Goal: Task Accomplishment & Management: Use online tool/utility

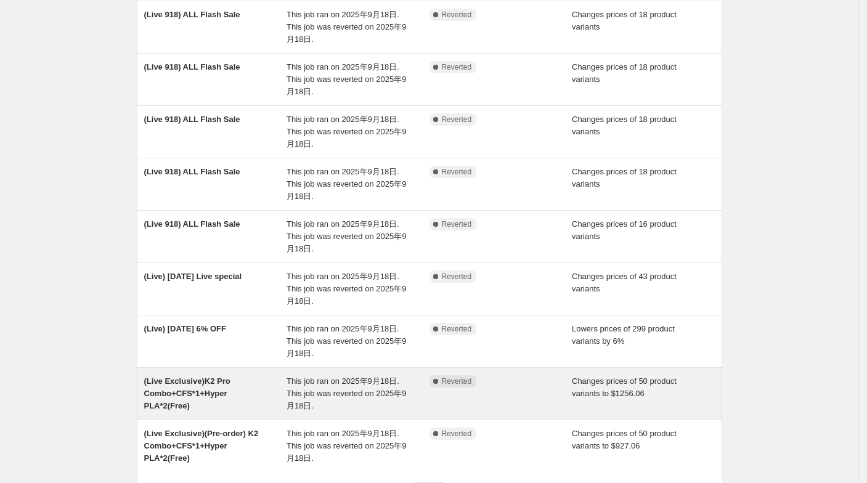
scroll to position [272, 0]
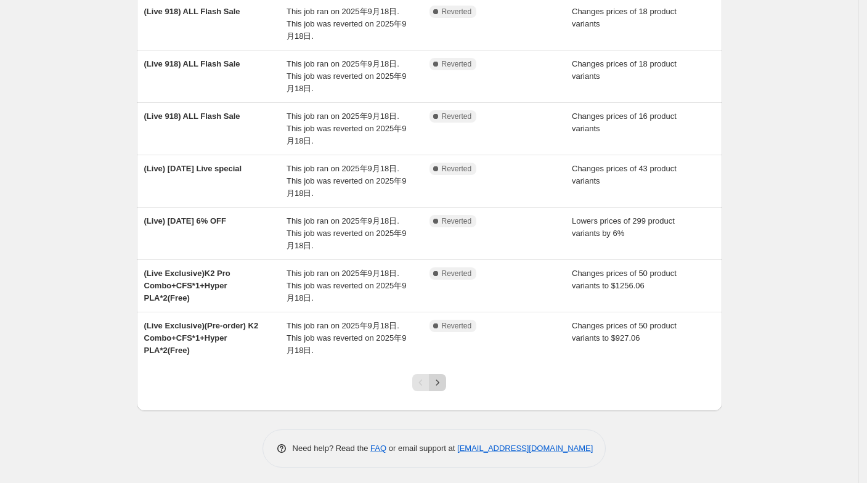
click at [444, 377] on icon "Next" at bounding box center [437, 383] width 12 height 12
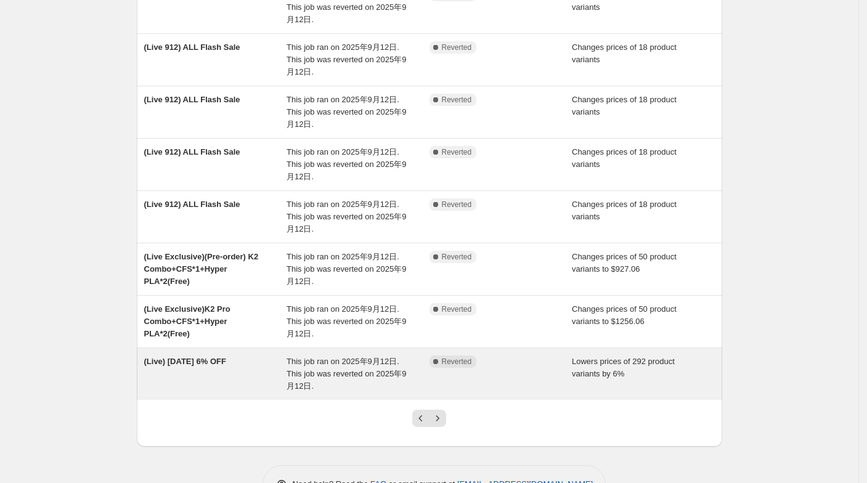
scroll to position [259, 0]
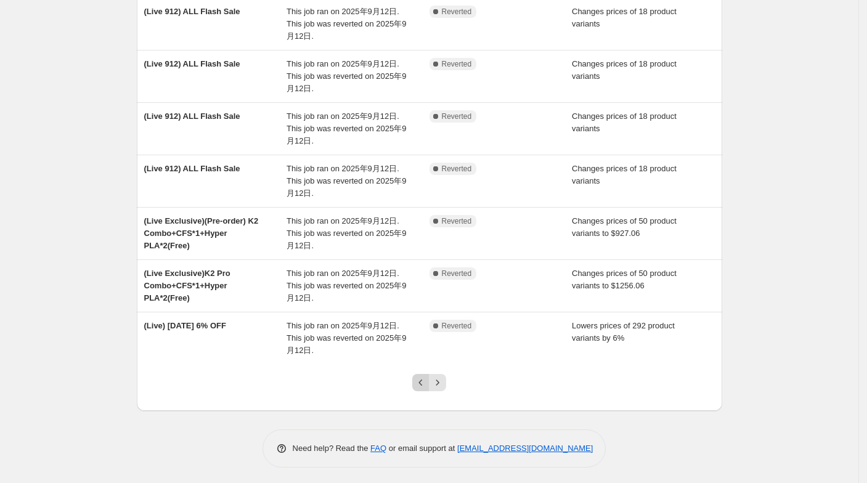
click at [419, 380] on icon "Previous" at bounding box center [421, 383] width 12 height 12
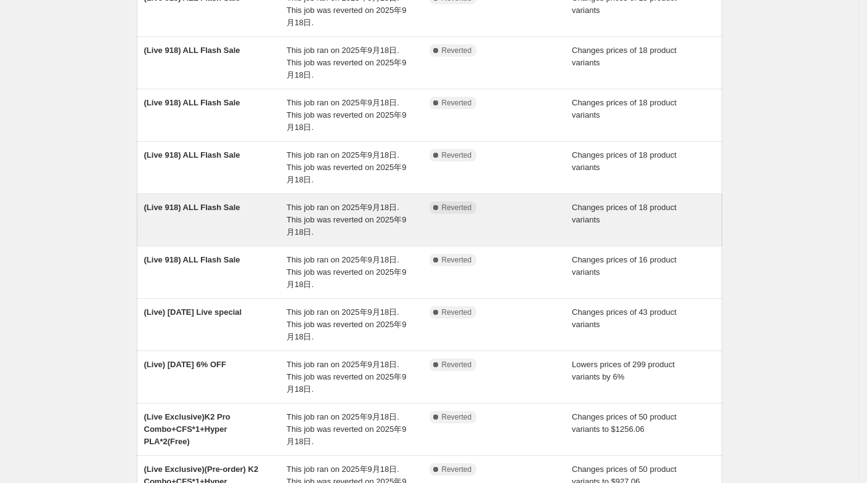
scroll to position [272, 0]
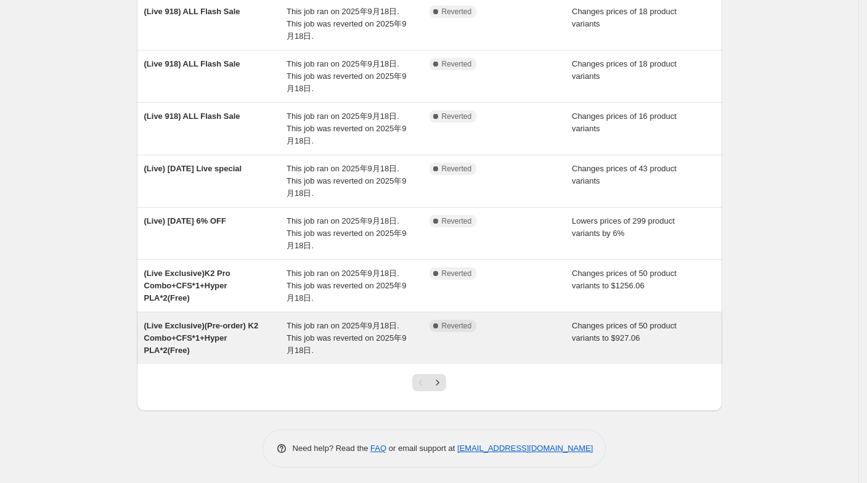
click at [287, 344] on div "(Live Exclusive)(Pre-order) K2 Combo+CFS*1+Hyper PLA*2(Free)" at bounding box center [215, 338] width 143 height 37
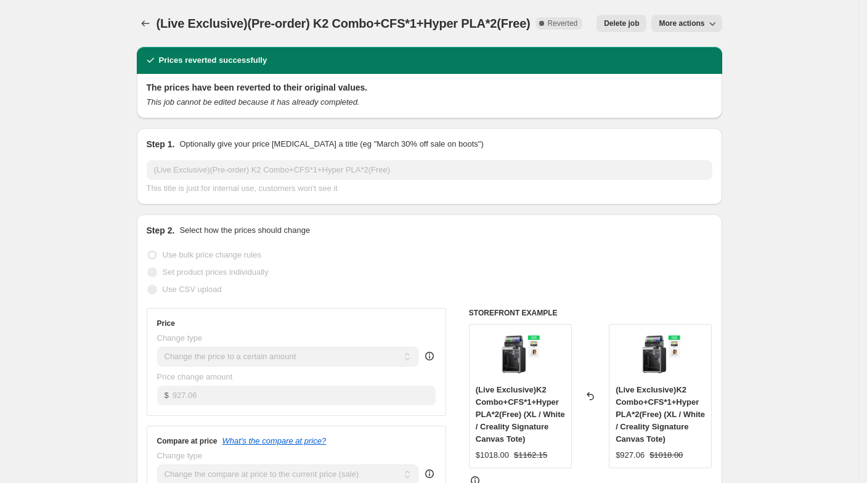
click at [680, 23] on span "More actions" at bounding box center [682, 23] width 46 height 10
click at [688, 44] on span "Copy to new job" at bounding box center [693, 48] width 57 height 9
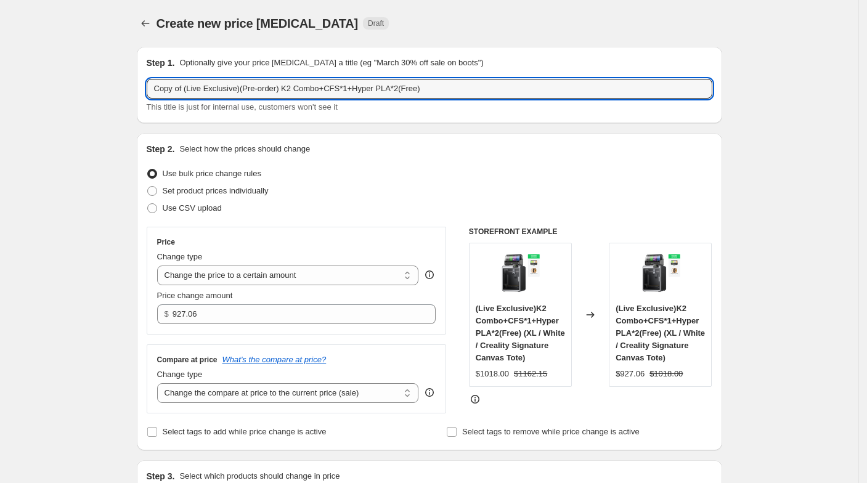
drag, startPoint x: 190, startPoint y: 92, endPoint x: 139, endPoint y: 88, distance: 50.7
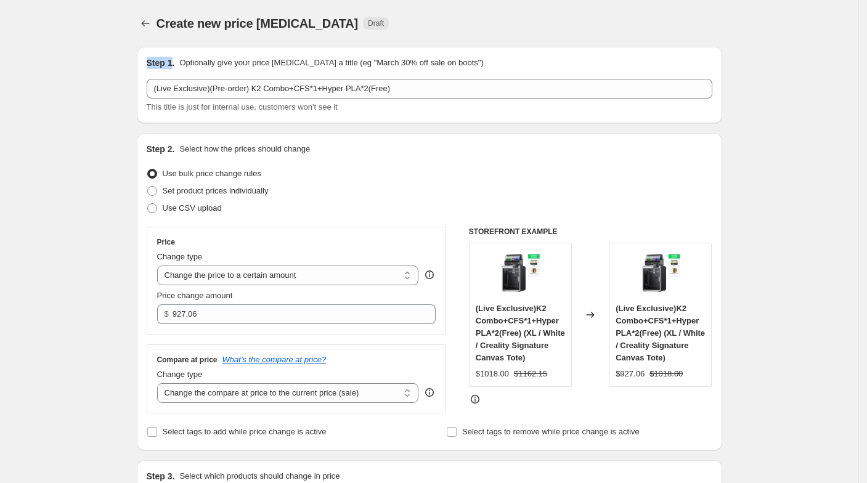
drag, startPoint x: 152, startPoint y: 62, endPoint x: 174, endPoint y: 63, distance: 21.6
click at [174, 63] on div "Step 1. Optionally give your price [MEDICAL_DATA] a title (eg "March 30% off sa…" at bounding box center [430, 85] width 586 height 76
click at [174, 63] on h2 "Step 1." at bounding box center [161, 63] width 28 height 12
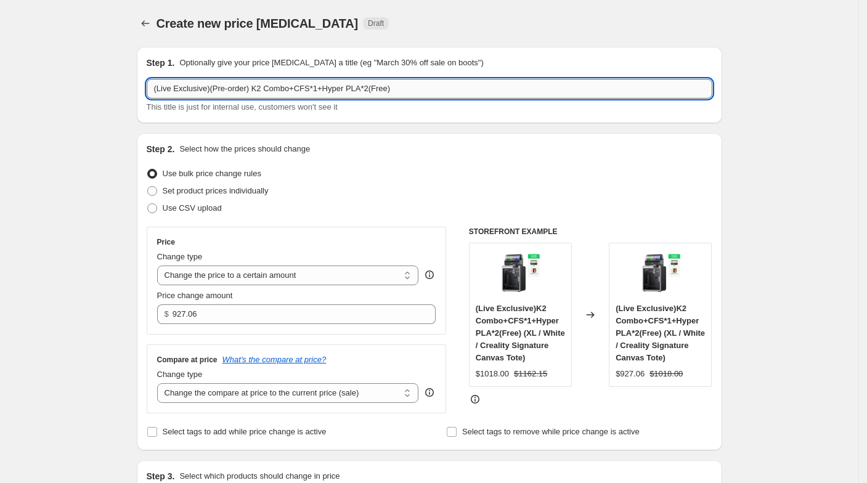
drag, startPoint x: 208, startPoint y: 86, endPoint x: 252, endPoint y: 89, distance: 43.8
click at [252, 89] on input "(Live Exclusive)(Pre-order) K2 Combo+CFS*1+Hyper PLA*2(Free)" at bounding box center [430, 89] width 566 height 20
type input "(Live Exclusive)K2 Combo+CFS*1+Hyper PLA*2(Free)"
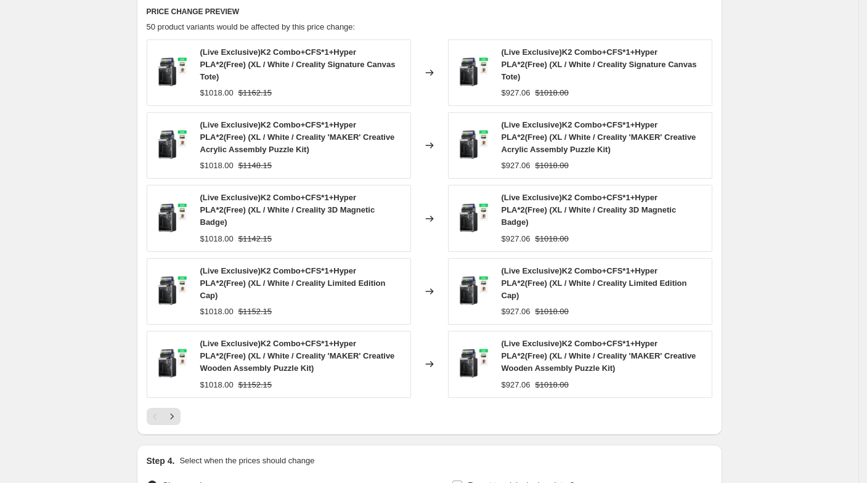
scroll to position [712, 0]
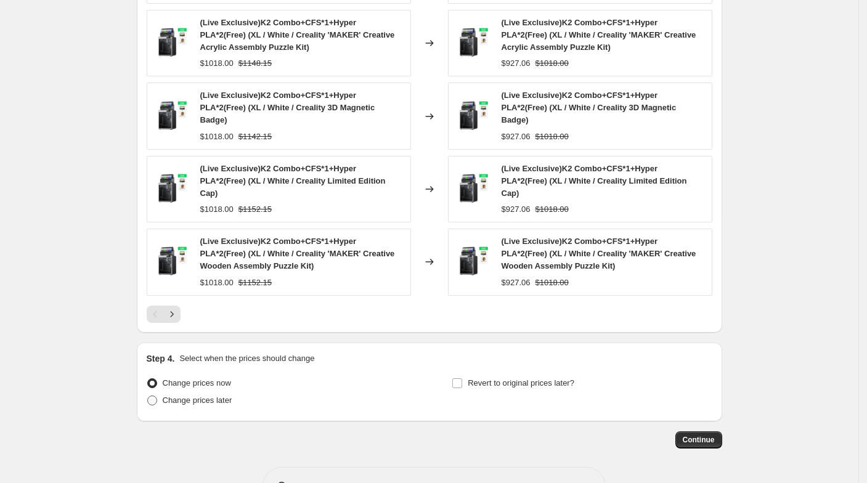
click at [198, 396] on span "Change prices later" at bounding box center [198, 400] width 70 height 9
click at [148, 396] on input "Change prices later" at bounding box center [147, 396] width 1 height 1
radio input "true"
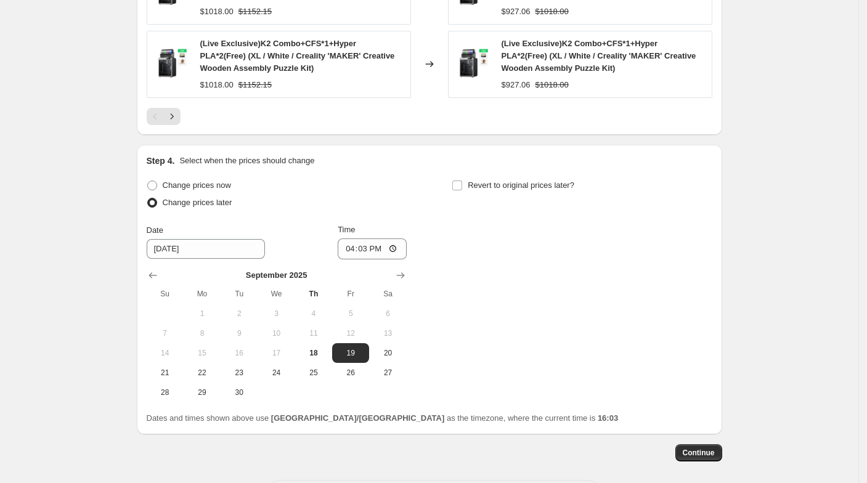
scroll to position [923, 0]
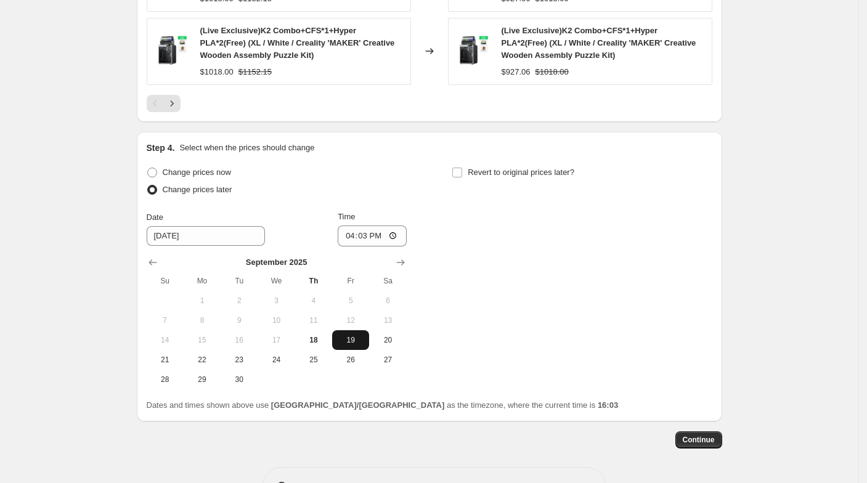
click at [348, 335] on span "19" at bounding box center [350, 340] width 27 height 10
click at [366, 226] on input "16:03" at bounding box center [372, 236] width 69 height 21
type input "08:15"
click at [471, 164] on label "Revert to original prices later?" at bounding box center [513, 172] width 123 height 17
click at [462, 168] on input "Revert to original prices later?" at bounding box center [457, 173] width 10 height 10
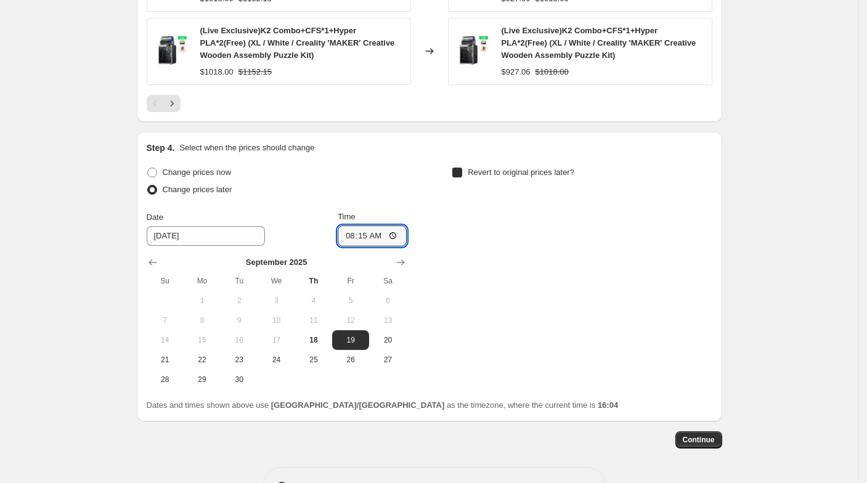
checkbox input "true"
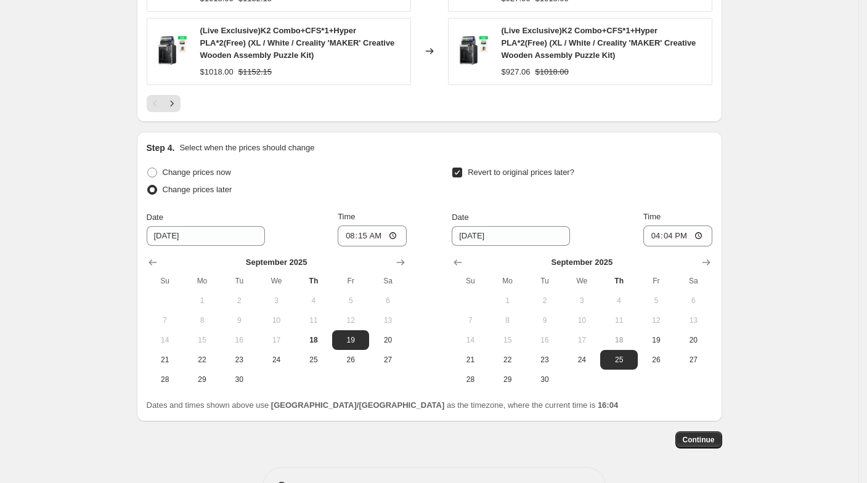
click at [632, 335] on span "18" at bounding box center [618, 340] width 27 height 10
click at [646, 330] on button "19" at bounding box center [656, 340] width 37 height 20
type input "[DATE]"
click at [679, 226] on input "16:04" at bounding box center [677, 236] width 69 height 21
type input "12:04"
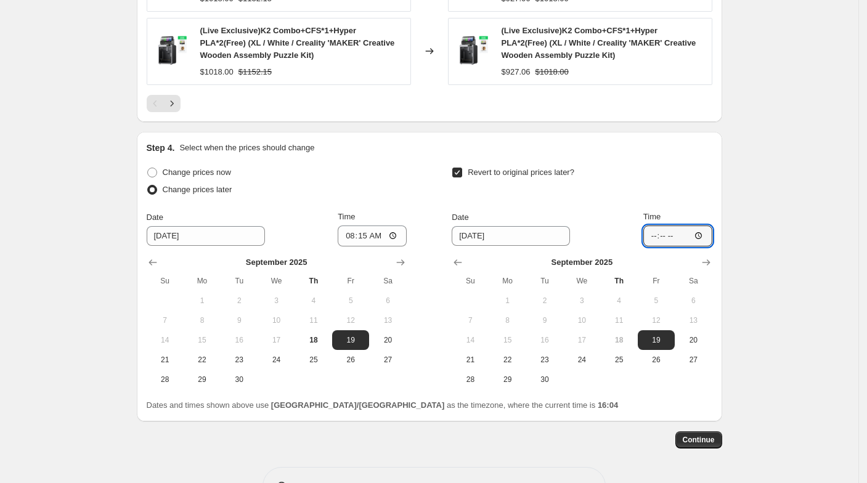
type input "13:00"
click at [700, 435] on span "Continue" at bounding box center [699, 440] width 32 height 10
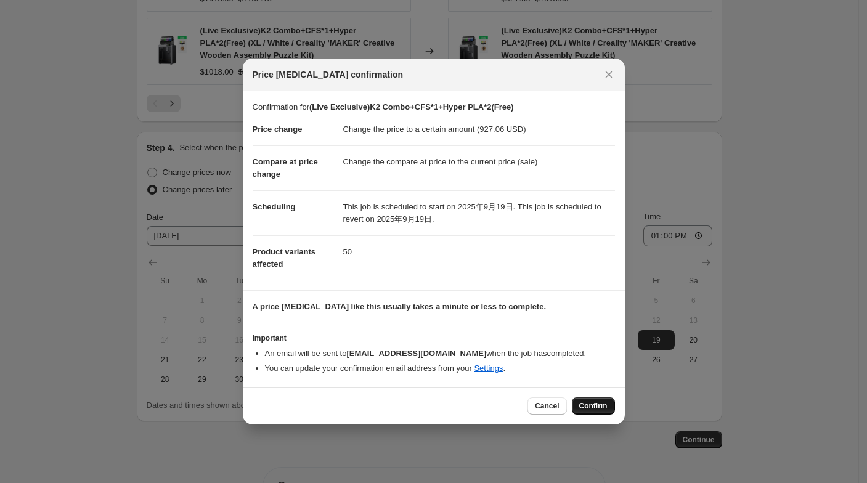
click at [578, 398] on button "Confirm" at bounding box center [593, 406] width 43 height 17
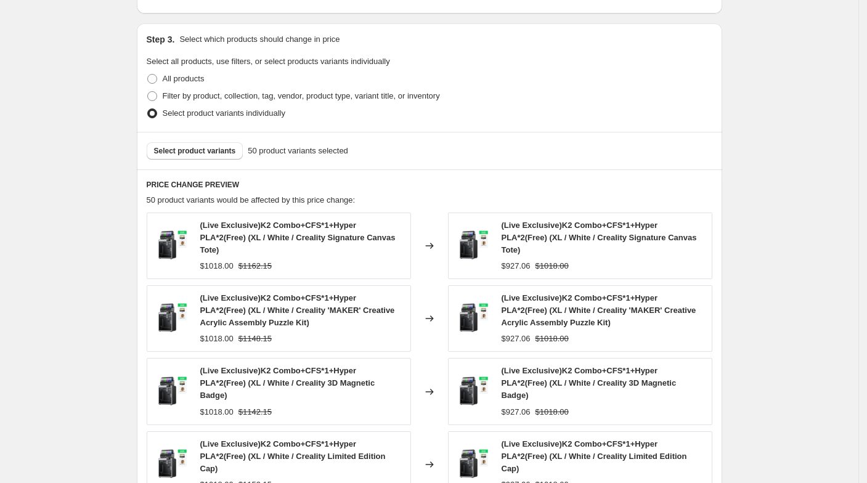
scroll to position [718, 0]
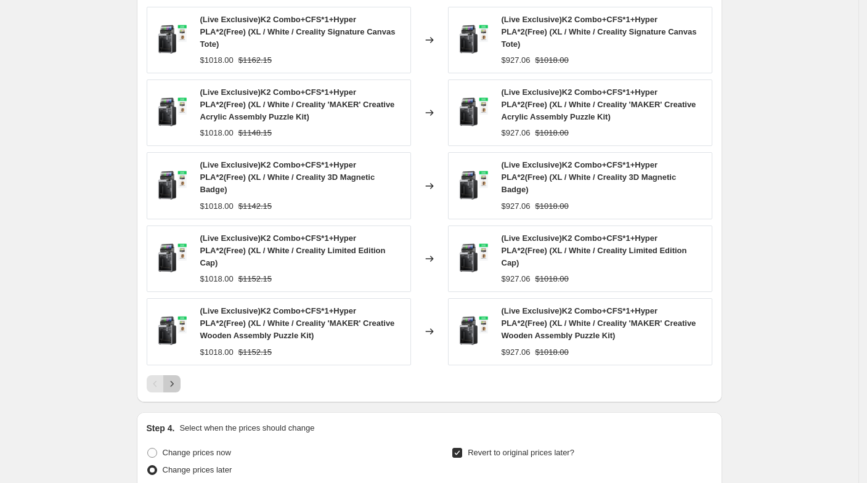
click at [175, 375] on button "Next" at bounding box center [171, 383] width 17 height 17
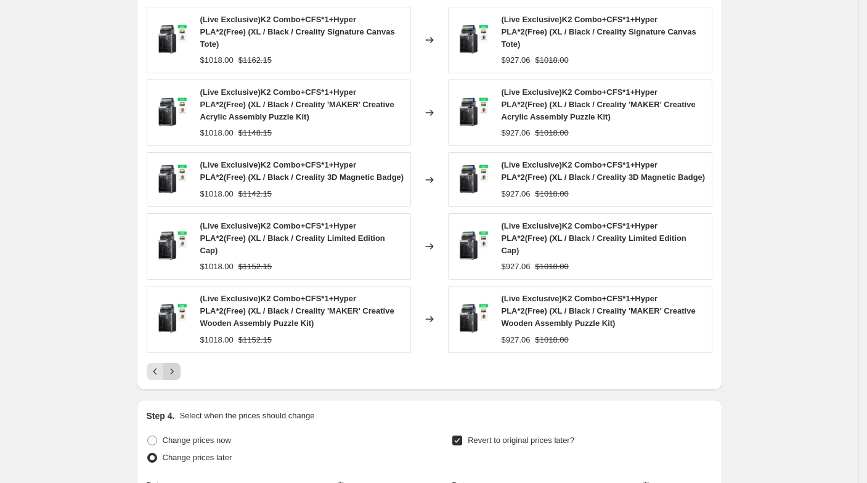
click at [174, 363] on button "Next" at bounding box center [171, 371] width 17 height 17
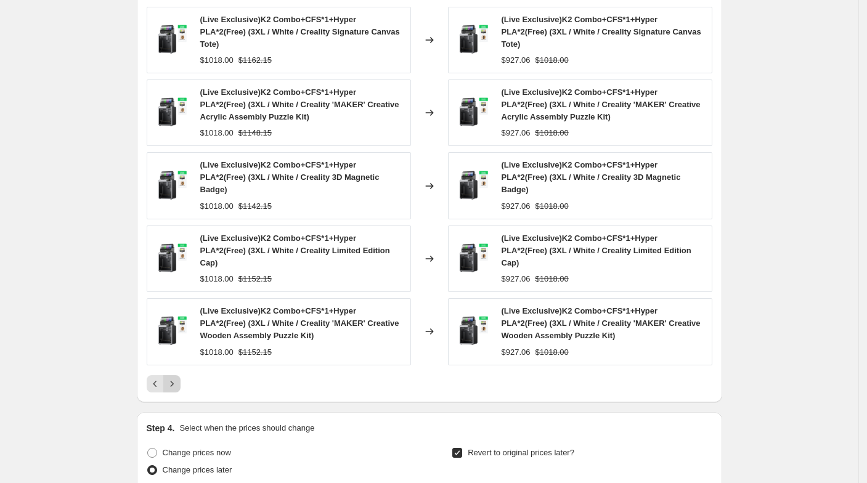
click at [173, 375] on button "Next" at bounding box center [171, 383] width 17 height 17
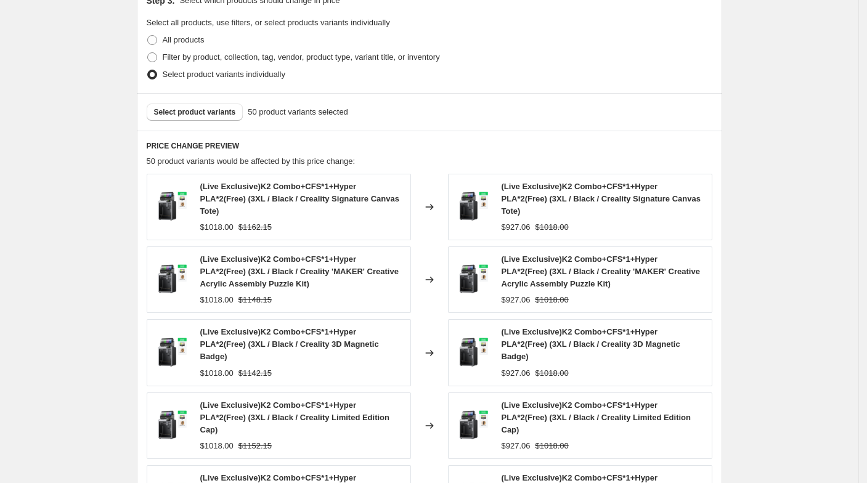
scroll to position [650, 0]
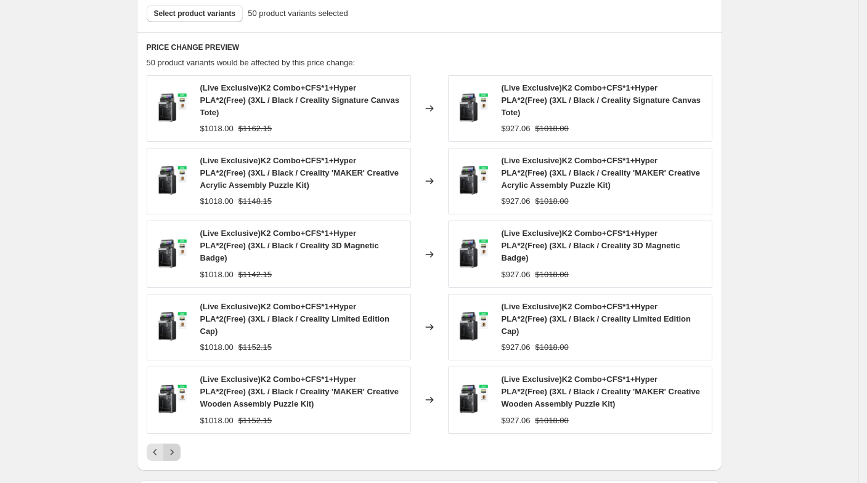
click at [178, 444] on button "Next" at bounding box center [171, 452] width 17 height 17
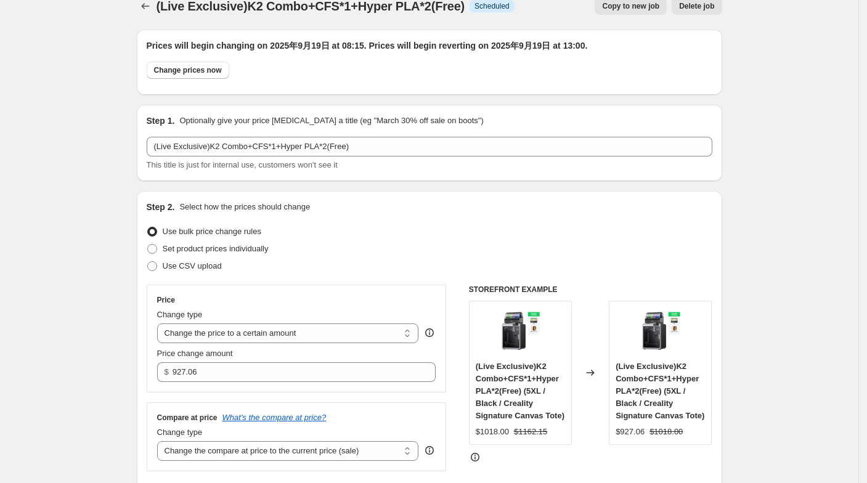
scroll to position [0, 0]
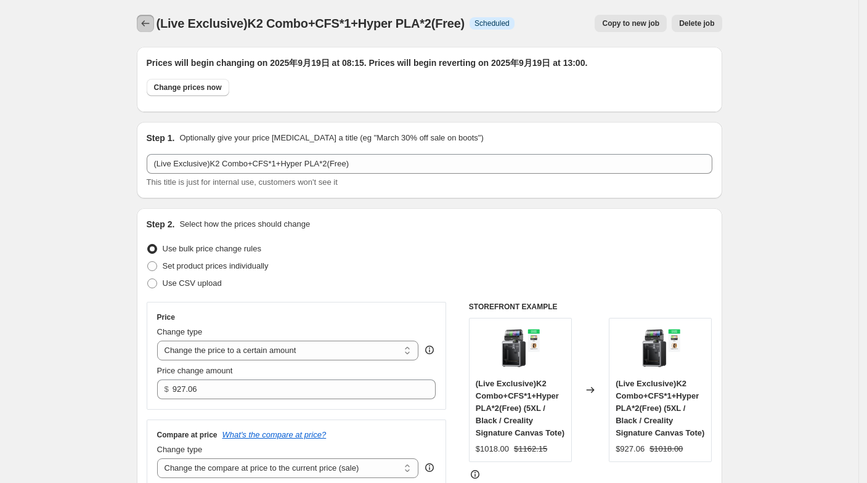
click at [145, 22] on icon "Price change jobs" at bounding box center [145, 23] width 12 height 12
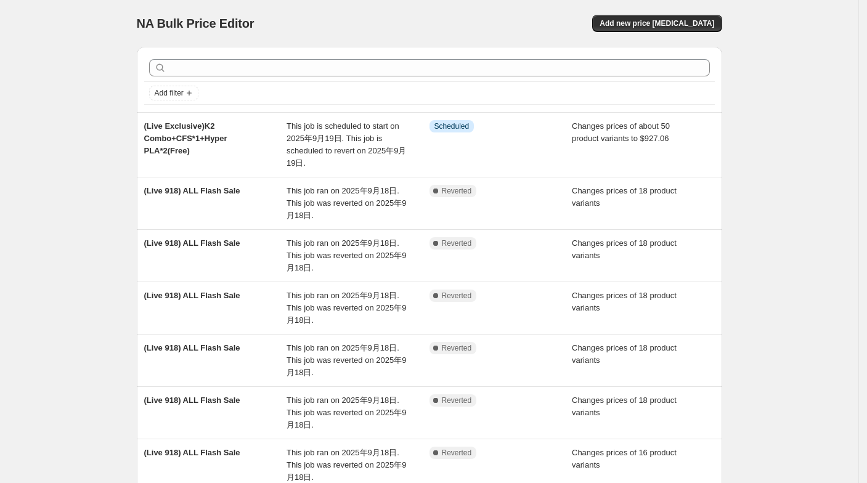
scroll to position [284, 0]
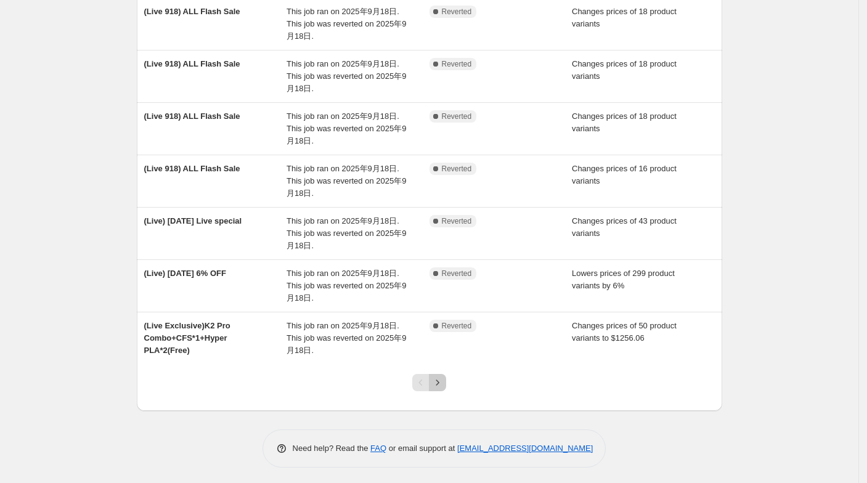
click at [435, 383] on button "Next" at bounding box center [437, 382] width 17 height 17
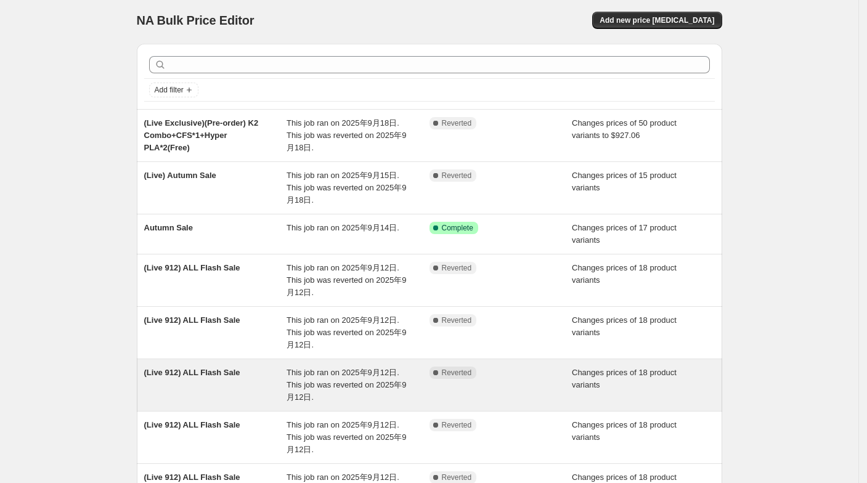
scroll to position [259, 0]
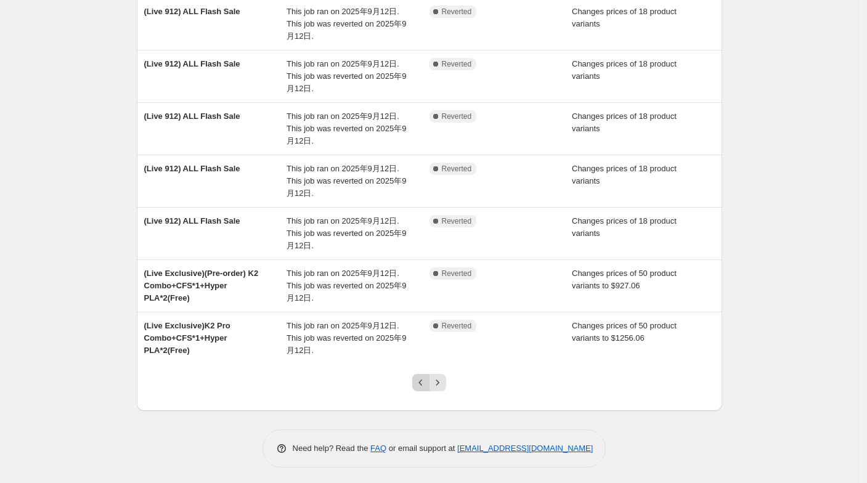
click at [427, 386] on button "Previous" at bounding box center [420, 382] width 17 height 17
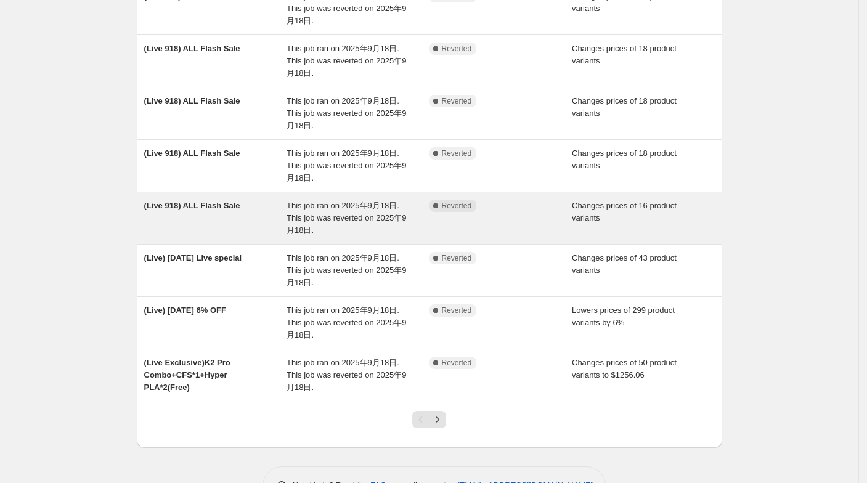
scroll to position [284, 0]
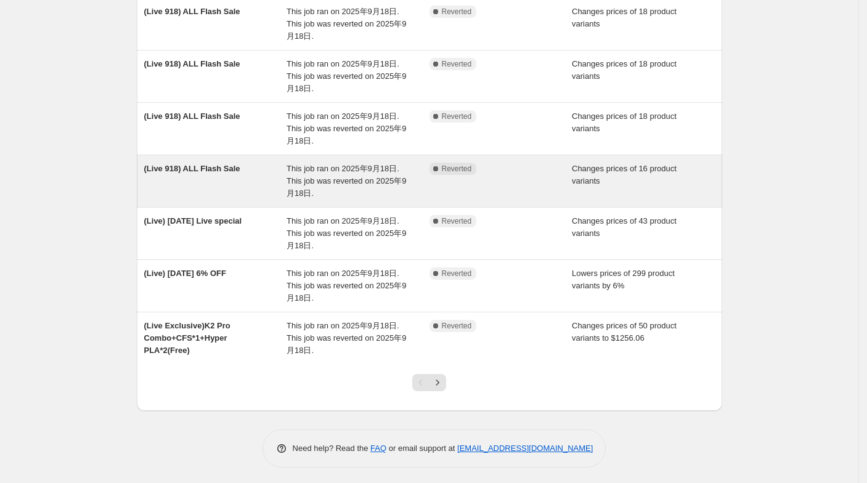
click at [400, 335] on span "This job ran on 2025年9月18日. This job was reverted on 2025年9月18日." at bounding box center [347, 338] width 120 height 34
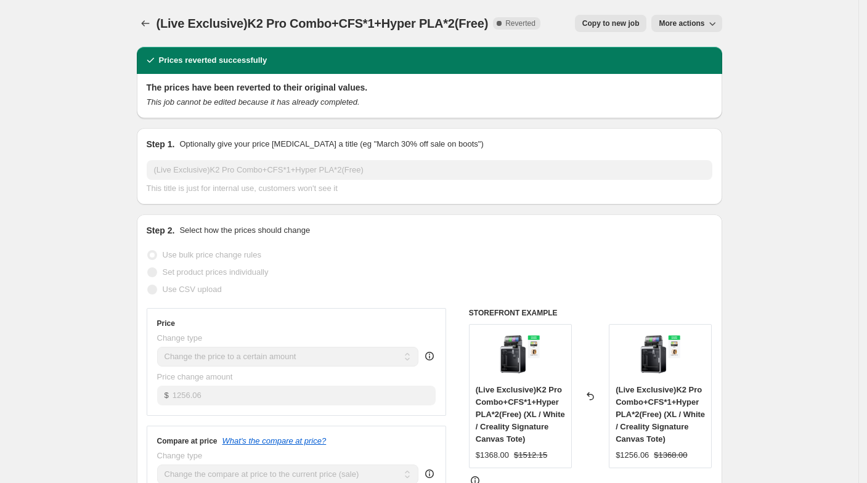
click at [607, 27] on span "Copy to new job" at bounding box center [610, 23] width 57 height 10
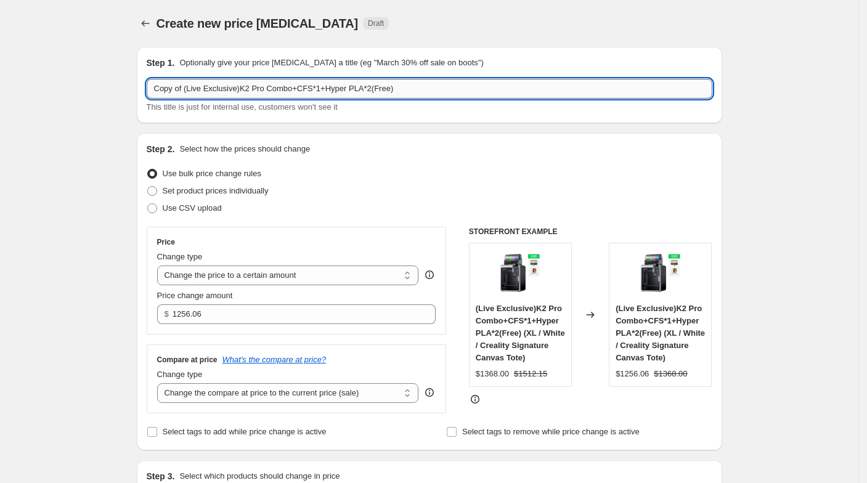
drag, startPoint x: 185, startPoint y: 86, endPoint x: 155, endPoint y: 90, distance: 30.4
click at [161, 86] on input "Copy of (Live Exclusive)K2 Pro Combo+CFS*1+Hyper PLA*2(Free)" at bounding box center [430, 89] width 566 height 20
click at [222, 92] on input "(Live Exclusive)K2 Pro Combo+CFS*1+Hyper PLA*2(Free)" at bounding box center [430, 89] width 566 height 20
drag, startPoint x: 393, startPoint y: 91, endPoint x: 86, endPoint y: 88, distance: 306.3
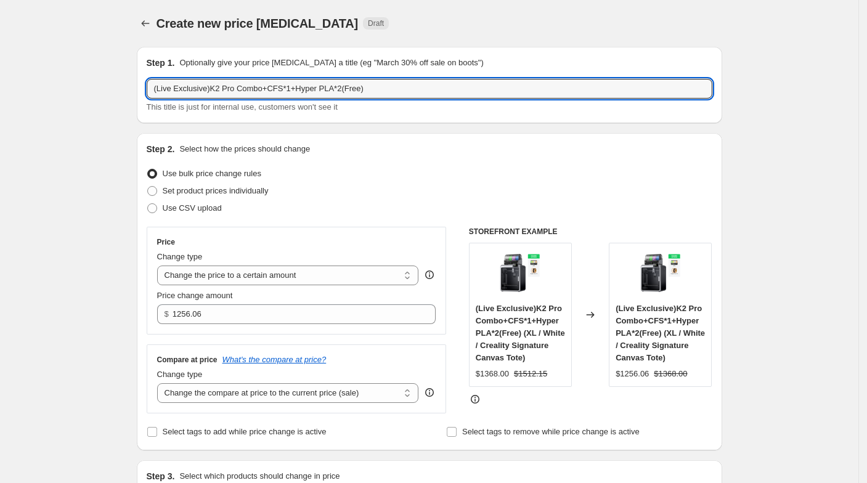
type input "(Live Exclusive)K2 Pro Combo+CFS*1+Hyper PLA*2(Free)"
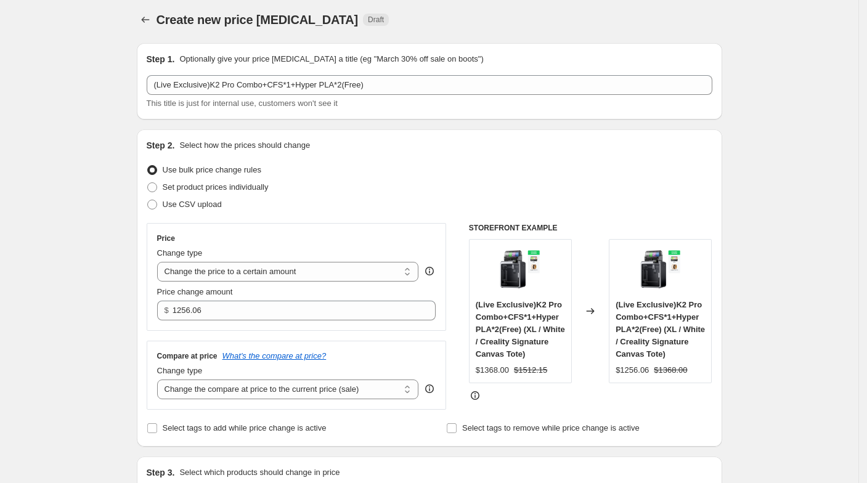
scroll to position [68, 0]
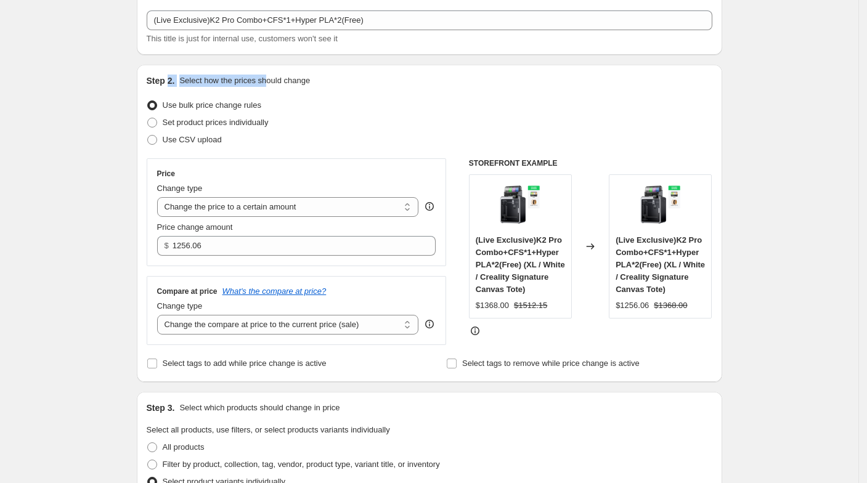
drag, startPoint x: 170, startPoint y: 82, endPoint x: 266, endPoint y: 83, distance: 96.2
click at [266, 83] on div "Step 2. Select how the prices should change" at bounding box center [430, 81] width 566 height 12
click at [266, 83] on p "Select how the prices should change" at bounding box center [244, 81] width 131 height 12
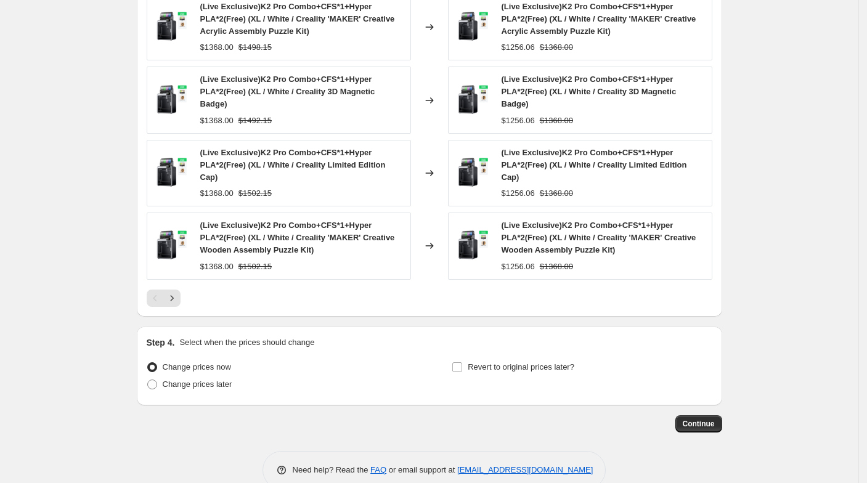
scroll to position [749, 0]
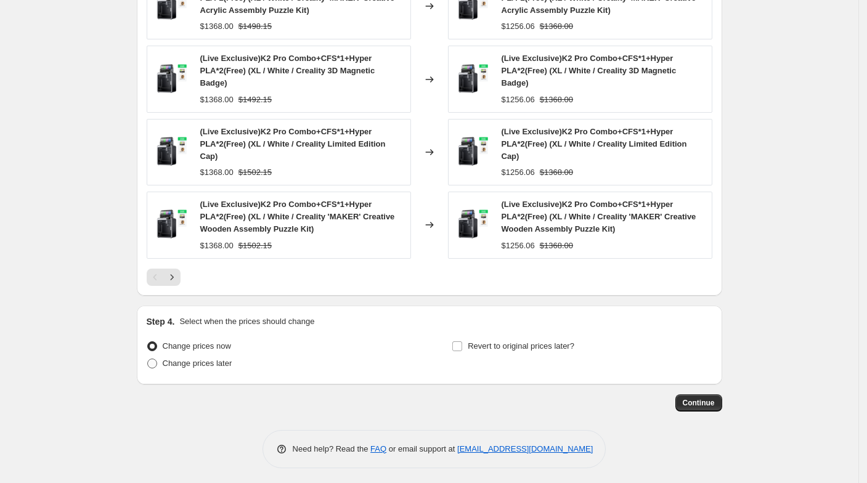
click at [224, 359] on span "Change prices later" at bounding box center [198, 363] width 70 height 9
click at [148, 359] on input "Change prices later" at bounding box center [147, 359] width 1 height 1
radio input "true"
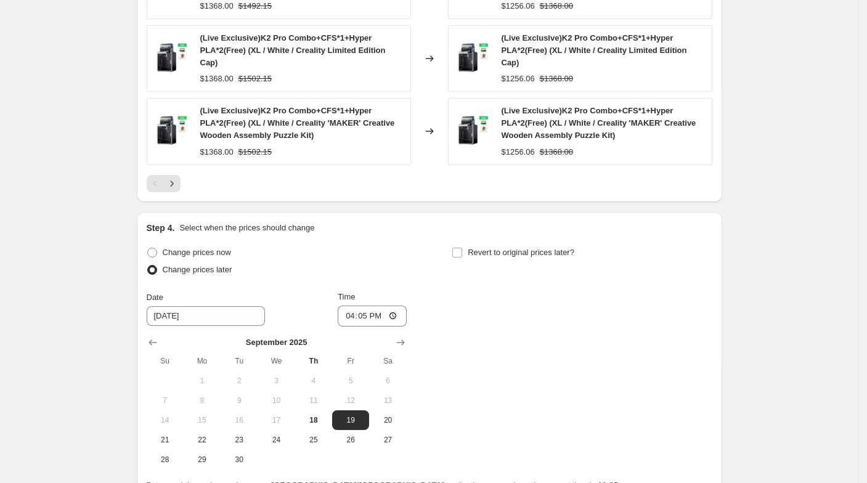
scroll to position [955, 0]
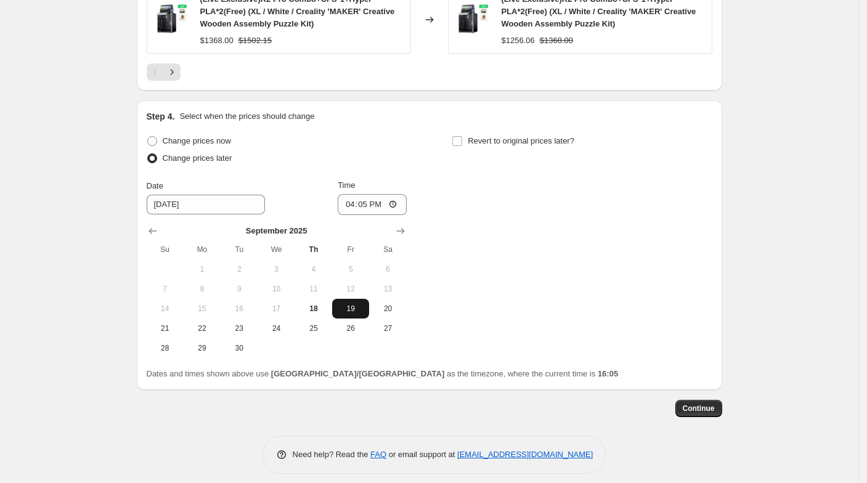
click at [354, 312] on button "19" at bounding box center [350, 309] width 37 height 20
click at [376, 201] on input "16:05" at bounding box center [372, 204] width 69 height 21
type input "08:15"
click at [551, 133] on label "Revert to original prices later?" at bounding box center [513, 141] width 123 height 17
click at [462, 136] on input "Revert to original prices later?" at bounding box center [457, 141] width 10 height 10
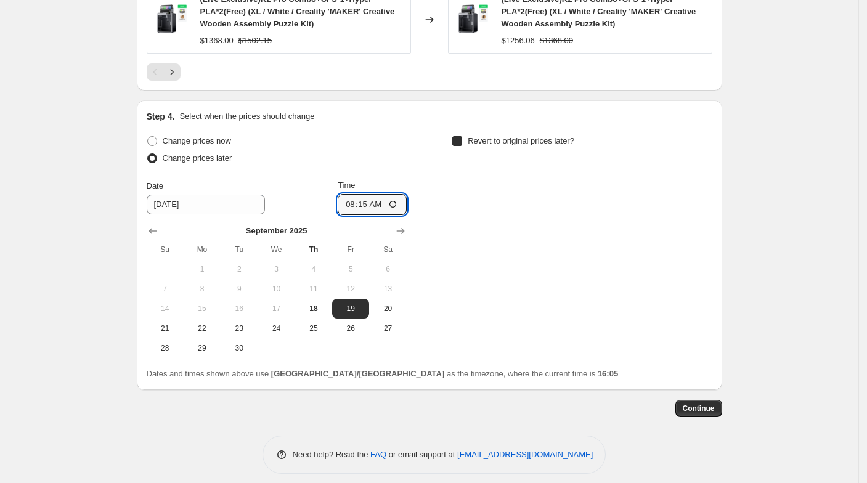
checkbox input "true"
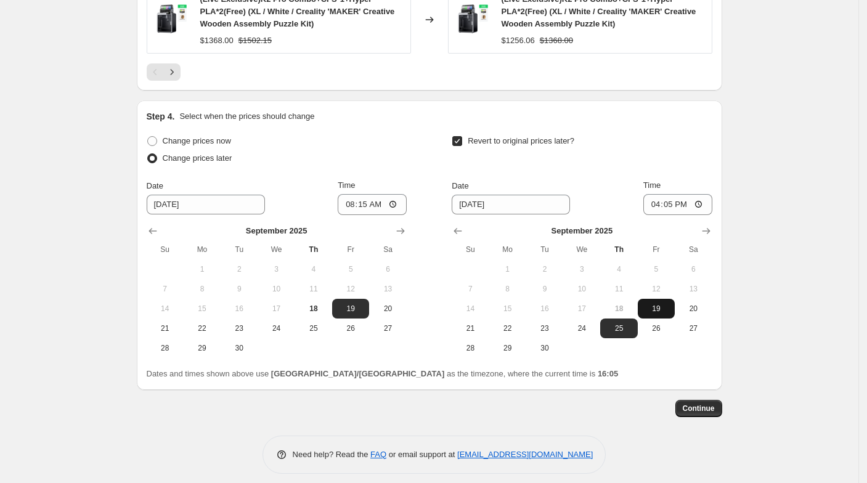
click at [646, 304] on span "19" at bounding box center [656, 309] width 27 height 10
type input "[DATE]"
click at [678, 199] on input "16:05" at bounding box center [677, 204] width 69 height 21
type input "12:05"
type input "13:00"
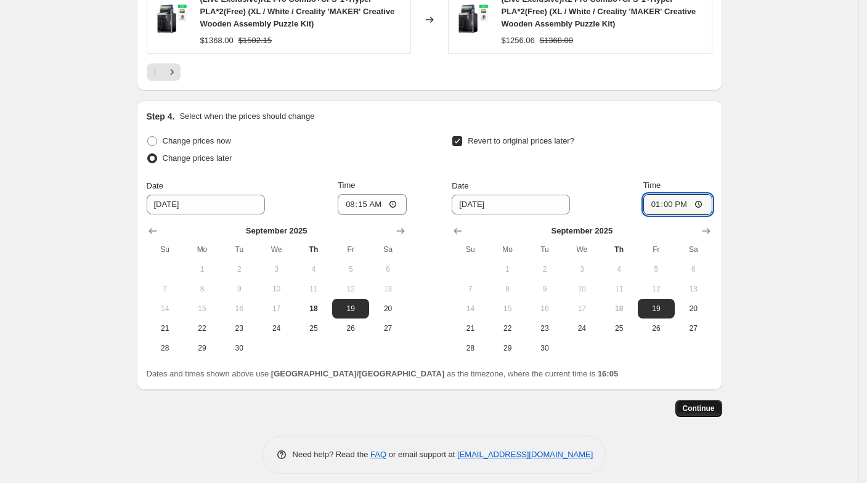
click at [712, 414] on button "Continue" at bounding box center [699, 408] width 47 height 17
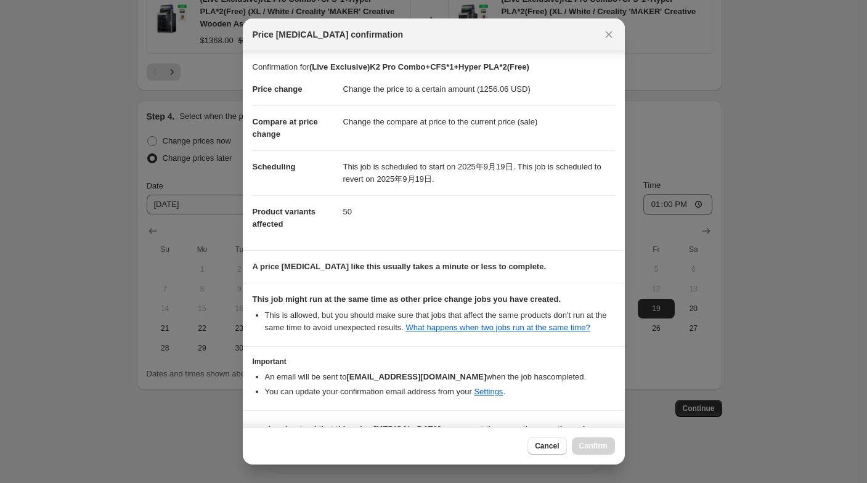
scroll to position [31, 0]
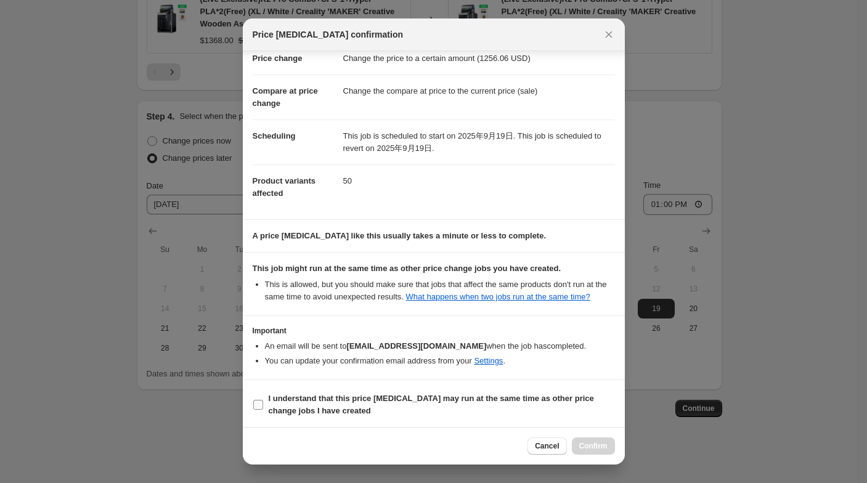
click at [544, 406] on span "I understand that this price [MEDICAL_DATA] may run at the same time as other p…" at bounding box center [442, 405] width 346 height 25
click at [263, 406] on input "I understand that this price [MEDICAL_DATA] may run at the same time as other p…" at bounding box center [258, 405] width 10 height 10
checkbox input "true"
click at [595, 447] on span "Confirm" at bounding box center [593, 446] width 28 height 10
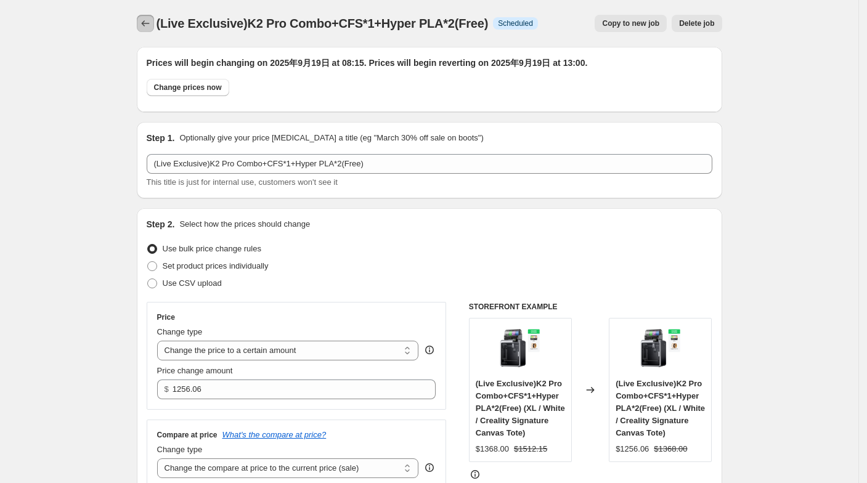
click at [150, 20] on icon "Price change jobs" at bounding box center [145, 23] width 12 height 12
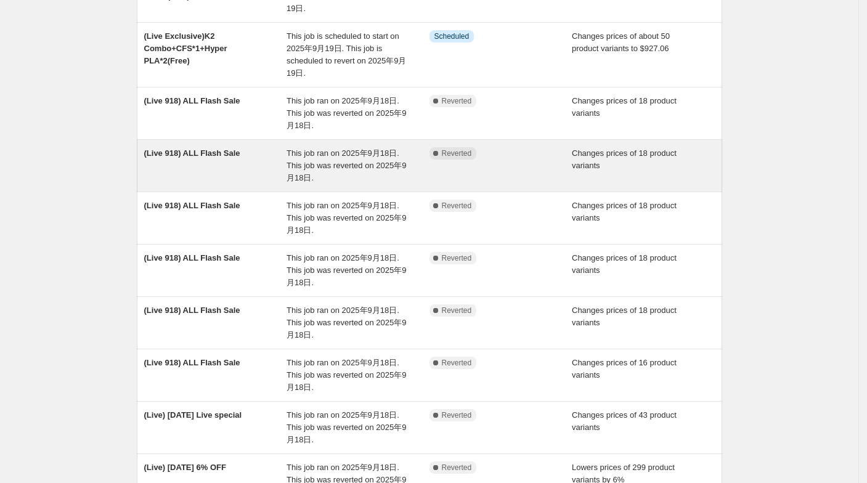
scroll to position [296, 0]
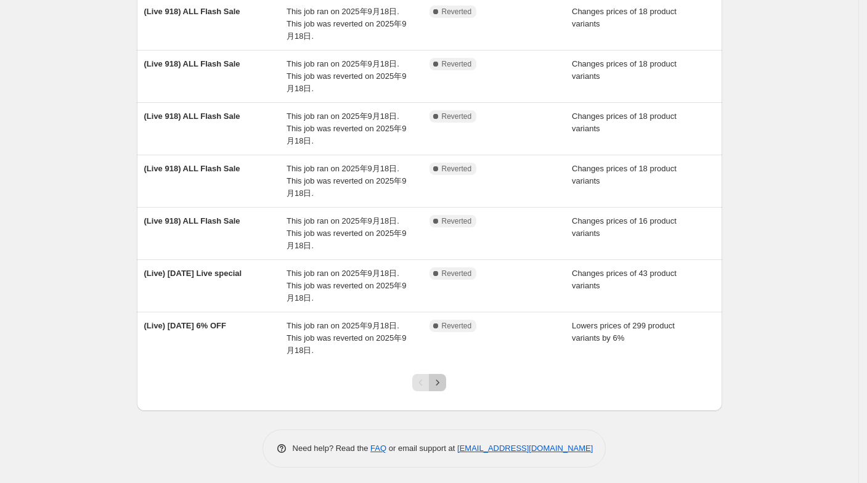
click at [444, 381] on icon "Next" at bounding box center [437, 383] width 12 height 12
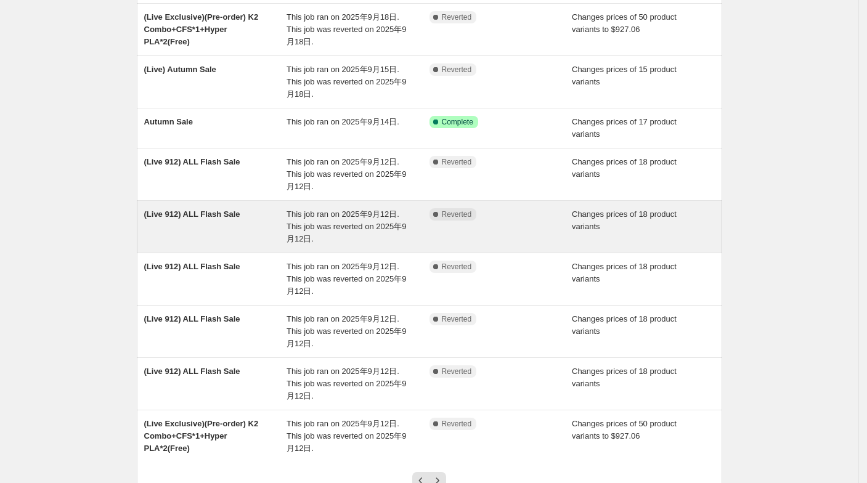
scroll to position [259, 0]
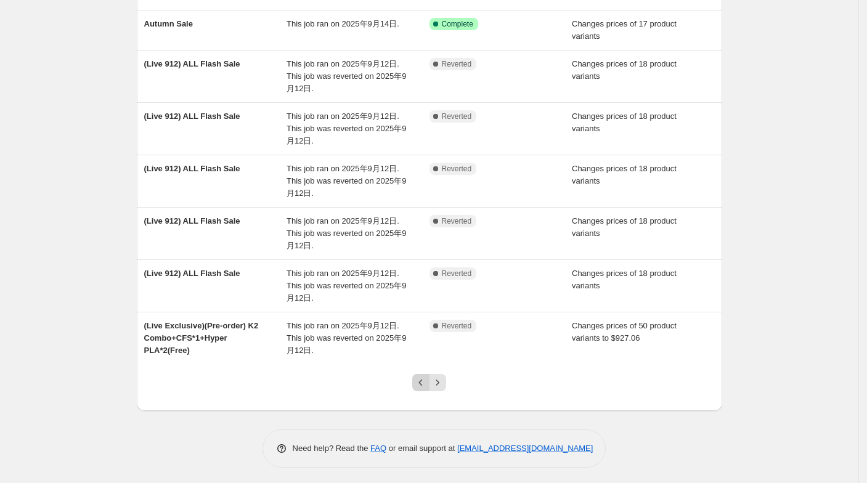
click at [424, 377] on icon "Previous" at bounding box center [421, 383] width 12 height 12
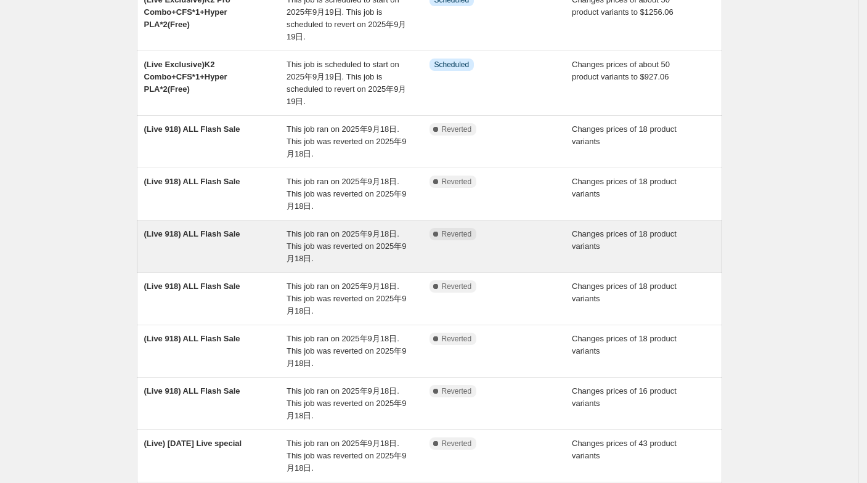
scroll to position [296, 0]
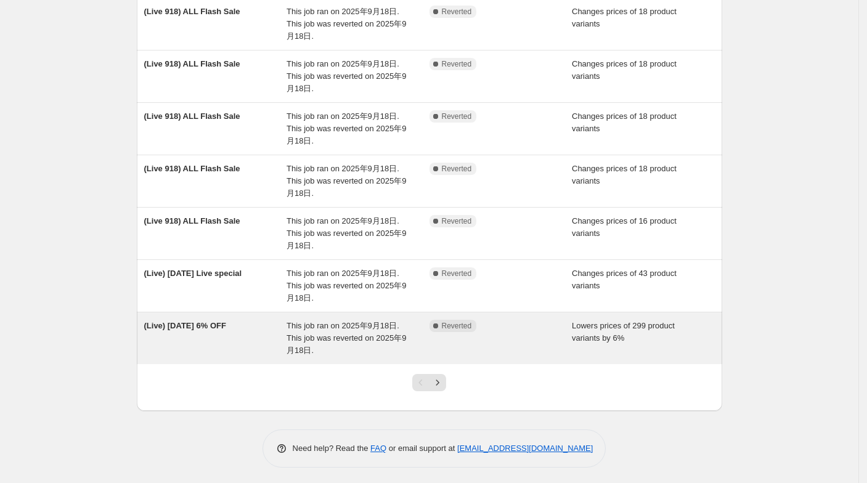
click at [361, 342] on div "This job ran on 2025年9月18日. This job was reverted on 2025年9月18日." at bounding box center [358, 338] width 143 height 37
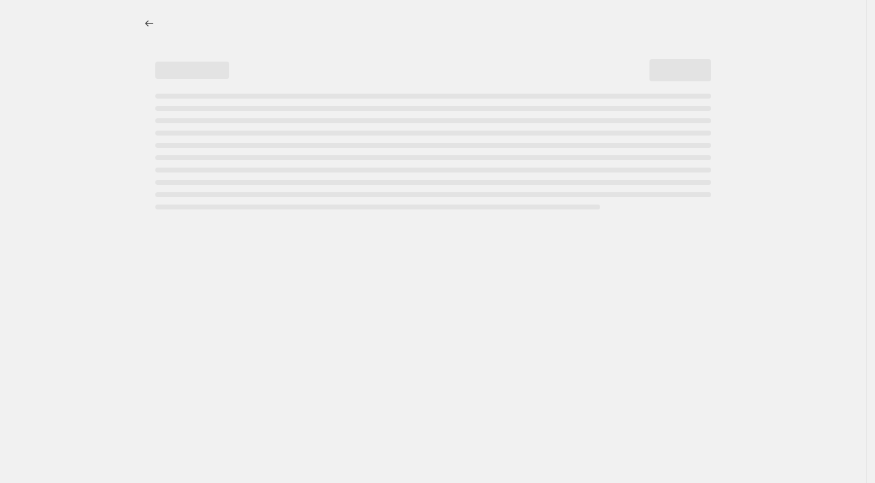
select select "percentage"
select select "collection"
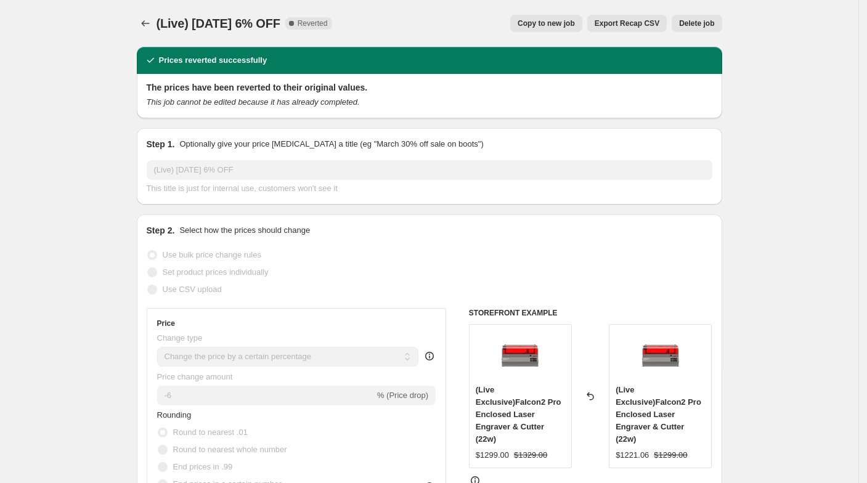
click at [533, 21] on span "Copy to new job" at bounding box center [546, 23] width 57 height 10
select select "percentage"
select select "collection"
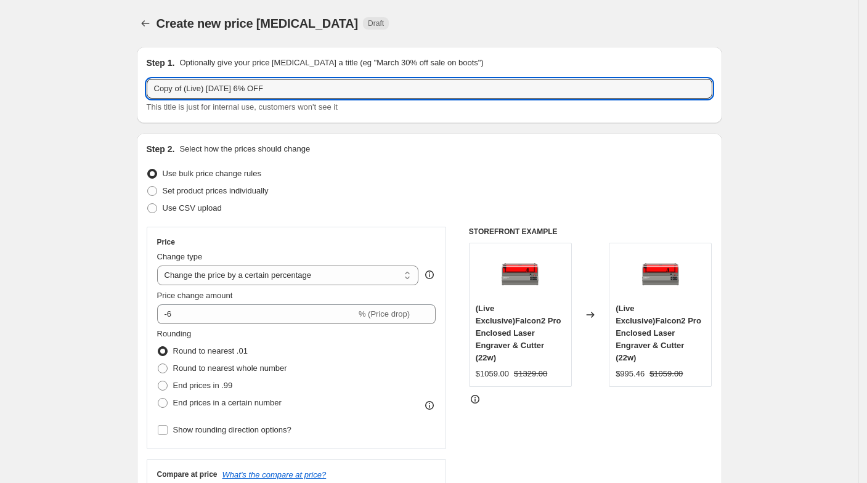
drag, startPoint x: 188, startPoint y: 90, endPoint x: 146, endPoint y: 73, distance: 45.3
click at [146, 73] on div "Step 1. Optionally give your price [MEDICAL_DATA] a title (eg "March 30% off sa…" at bounding box center [430, 85] width 586 height 76
click at [199, 94] on input "(Live) [DATE] 6% OFF" at bounding box center [430, 89] width 566 height 20
type input "(Live) [DATE] 6% OFF"
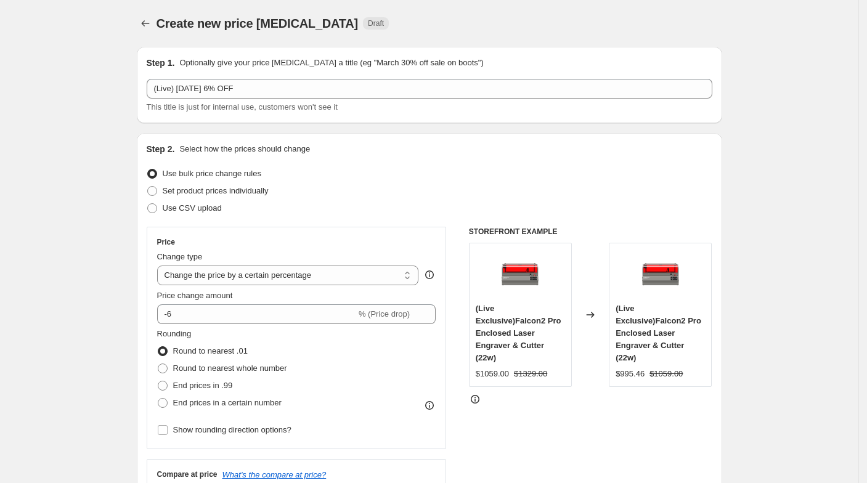
drag, startPoint x: 185, startPoint y: 65, endPoint x: 179, endPoint y: 56, distance: 10.3
click at [179, 57] on div "Step 1. Optionally give your price [MEDICAL_DATA] a title (eg "March 30% off sa…" at bounding box center [430, 63] width 566 height 12
click at [181, 60] on div "Step 1. Optionally give your price [MEDICAL_DATA] a title (eg "March 30% off sa…" at bounding box center [430, 63] width 566 height 12
drag, startPoint x: 170, startPoint y: 62, endPoint x: 188, endPoint y: 62, distance: 17.9
click at [188, 62] on div "Step 1. Optionally give your price [MEDICAL_DATA] a title (eg "March 30% off sa…" at bounding box center [430, 63] width 566 height 12
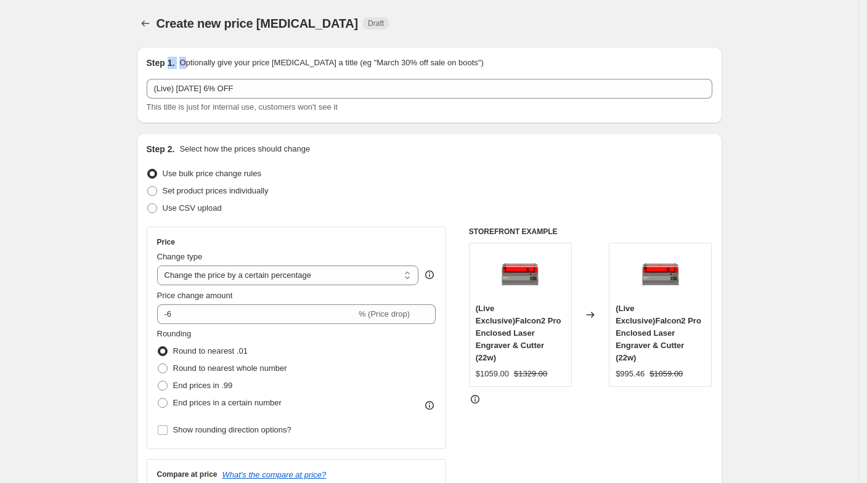
click at [188, 62] on p "Optionally give your price [MEDICAL_DATA] a title (eg "March 30% off sale on bo…" at bounding box center [331, 63] width 304 height 12
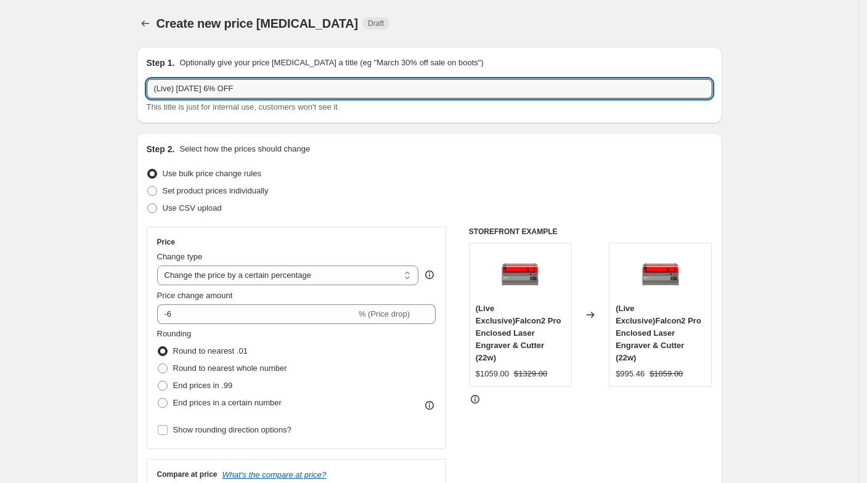
drag, startPoint x: 181, startPoint y: 95, endPoint x: 315, endPoint y: 117, distance: 135.6
click at [315, 117] on div "Step 1. Optionally give your price [MEDICAL_DATA] a title (eg "March 30% off sa…" at bounding box center [430, 85] width 586 height 76
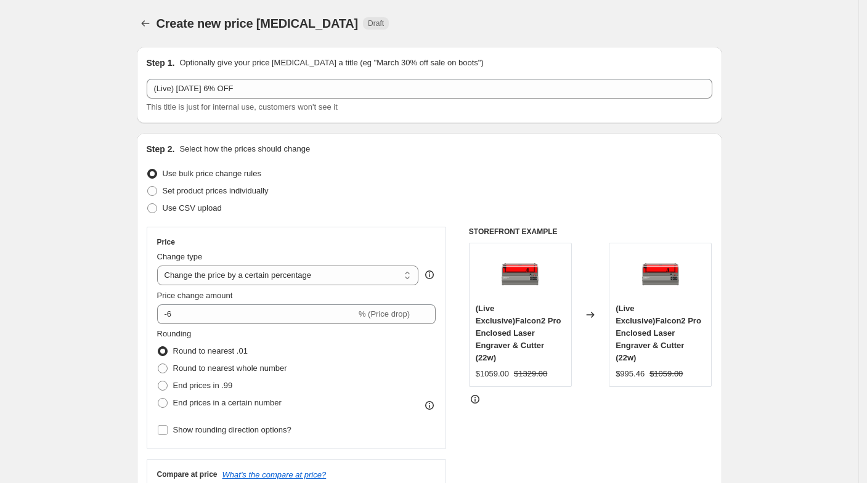
drag, startPoint x: 146, startPoint y: 60, endPoint x: 253, endPoint y: 63, distance: 107.3
click at [253, 63] on div "Step 1. Optionally give your price [MEDICAL_DATA] a title (eg "March 30% off sa…" at bounding box center [430, 85] width 586 height 76
click at [253, 63] on p "Optionally give your price [MEDICAL_DATA] a title (eg "March 30% off sale on bo…" at bounding box center [331, 63] width 304 height 12
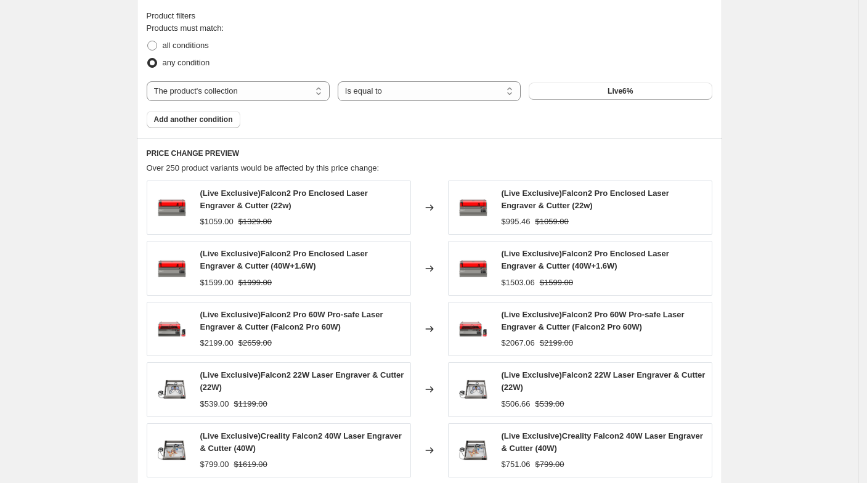
scroll to position [904, 0]
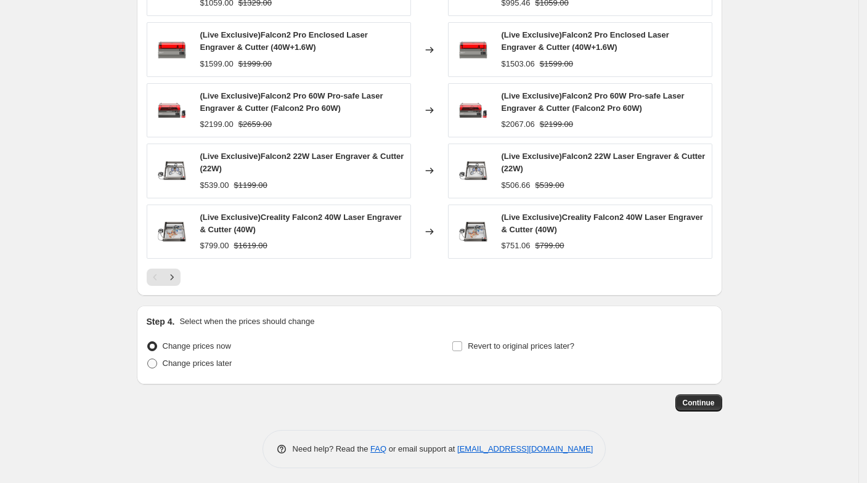
click at [190, 365] on span "Change prices later" at bounding box center [198, 363] width 70 height 12
click at [148, 359] on input "Change prices later" at bounding box center [147, 359] width 1 height 1
radio input "true"
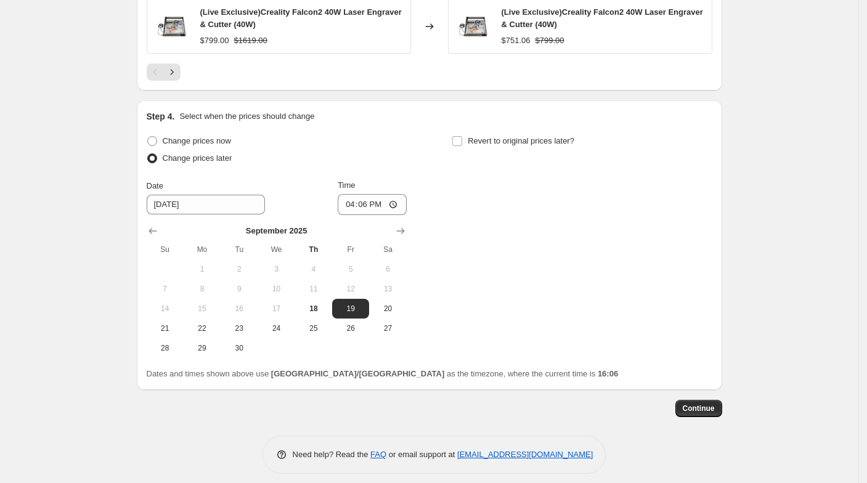
scroll to position [1114, 0]
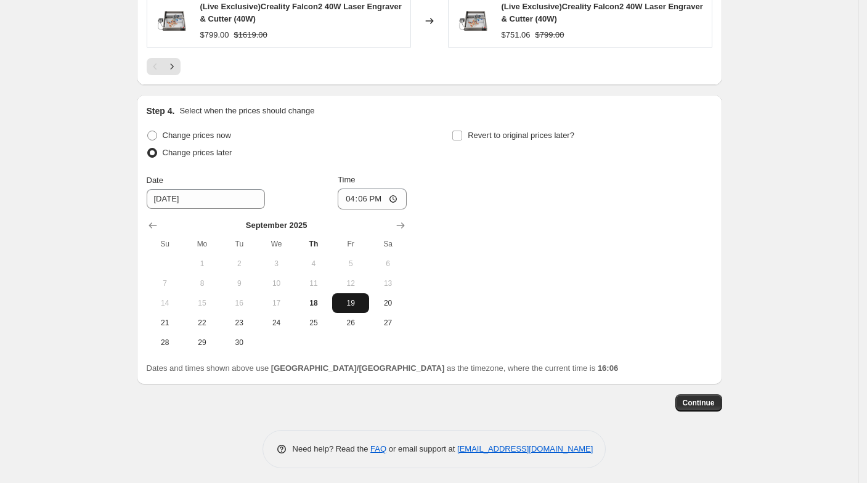
click at [352, 298] on span "19" at bounding box center [350, 303] width 27 height 10
click at [371, 197] on input "16:06" at bounding box center [372, 199] width 69 height 21
type input "08:15"
click at [473, 171] on div "Change prices now Change prices later Date [DATE] Time 08:[DATE] Mo Tu We Th Fr…" at bounding box center [430, 240] width 566 height 226
click at [497, 134] on span "Revert to original prices later?" at bounding box center [521, 135] width 107 height 9
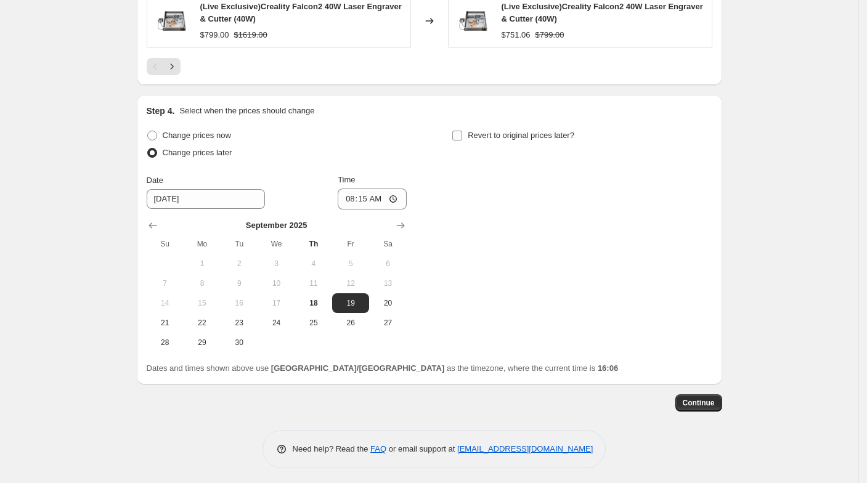
click at [462, 134] on input "Revert to original prices later?" at bounding box center [457, 136] width 10 height 10
checkbox input "true"
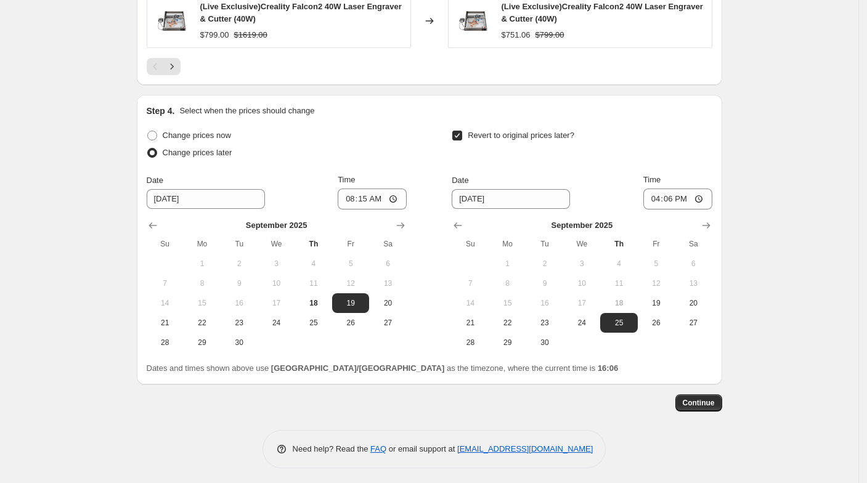
click at [631, 308] on button "18" at bounding box center [618, 303] width 37 height 20
click at [659, 301] on span "19" at bounding box center [656, 303] width 27 height 10
type input "[DATE]"
click at [678, 189] on input "16:06" at bounding box center [677, 199] width 69 height 21
type input "13:00"
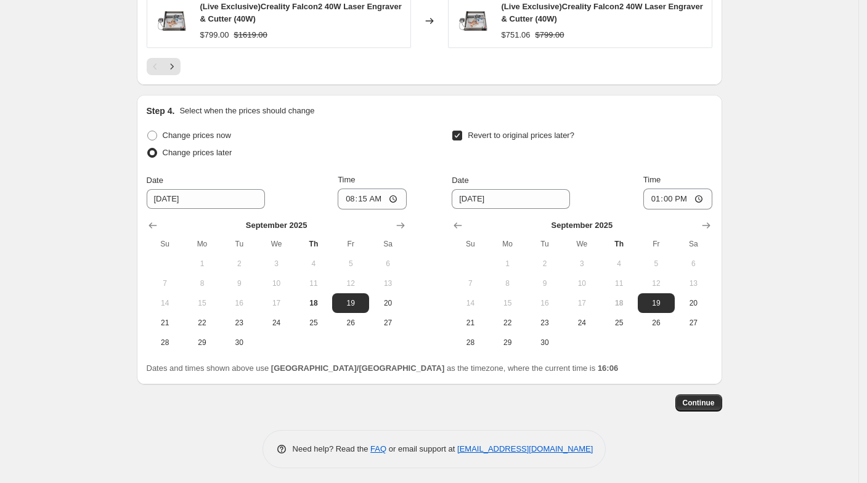
click at [708, 404] on span "Continue" at bounding box center [699, 403] width 32 height 10
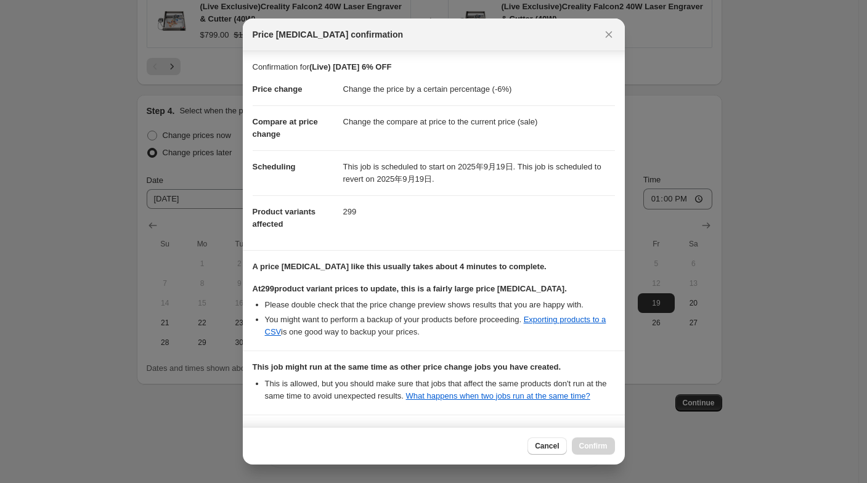
scroll to position [174, 0]
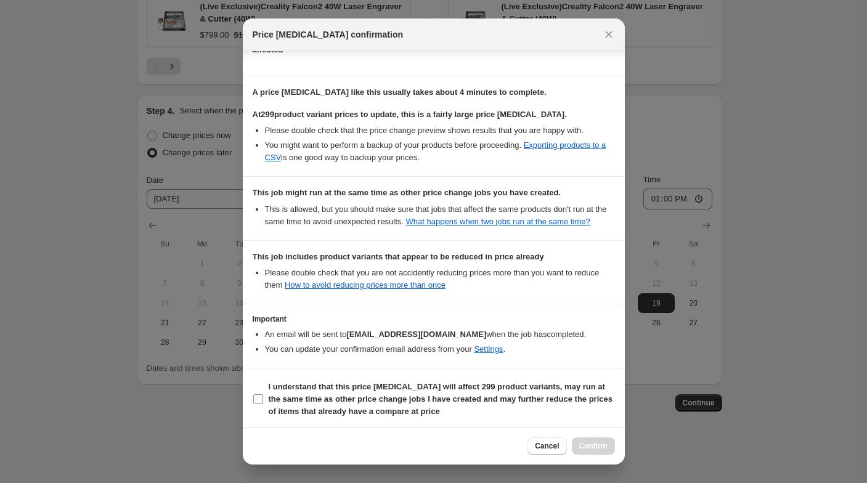
click at [396, 378] on label "I understand that this price [MEDICAL_DATA] will affect 299 product variants, m…" at bounding box center [434, 399] width 362 height 42
click at [263, 394] on input "I understand that this price [MEDICAL_DATA] will affect 299 product variants, m…" at bounding box center [258, 399] width 10 height 10
checkbox input "true"
click at [586, 438] on button "Confirm" at bounding box center [593, 446] width 43 height 17
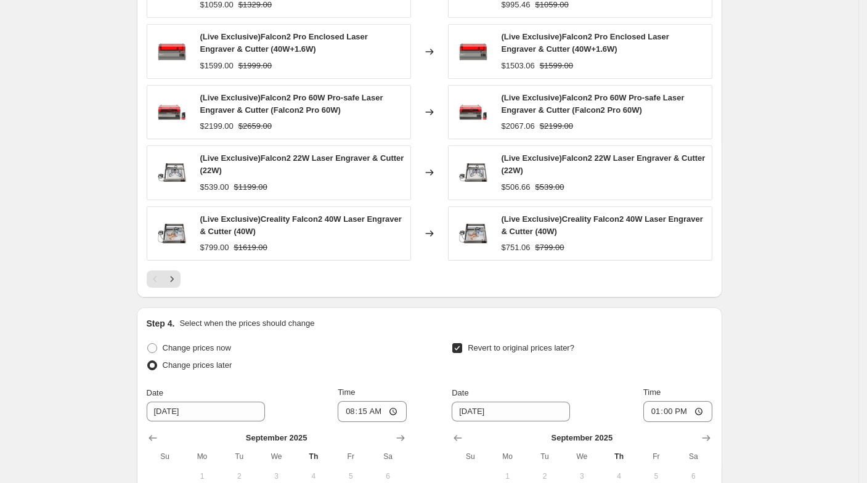
scroll to position [840, 0]
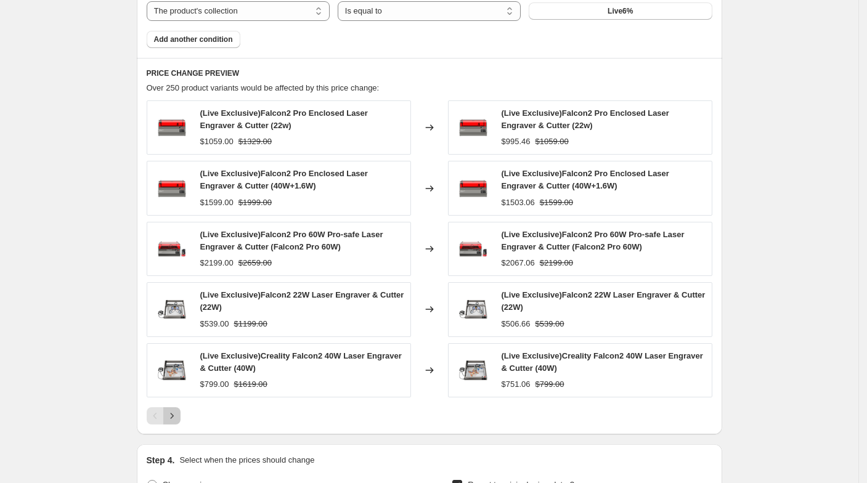
click at [177, 417] on icon "Next" at bounding box center [172, 416] width 12 height 12
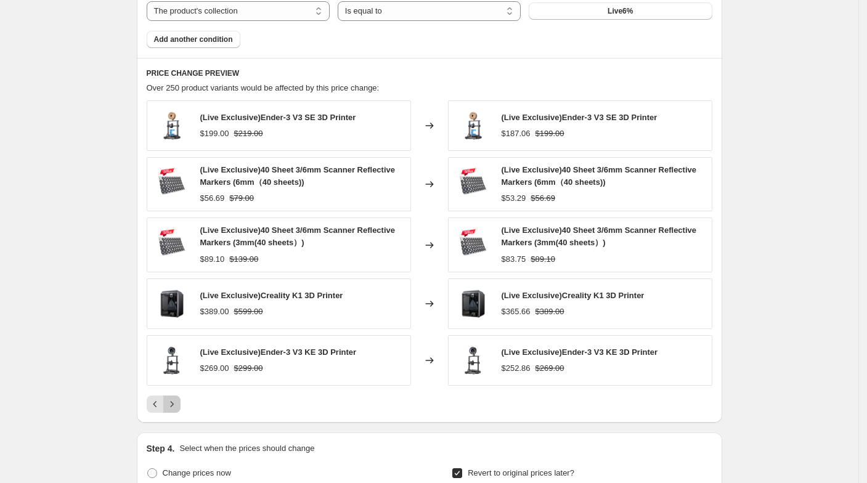
click at [174, 401] on icon "Next" at bounding box center [172, 404] width 12 height 12
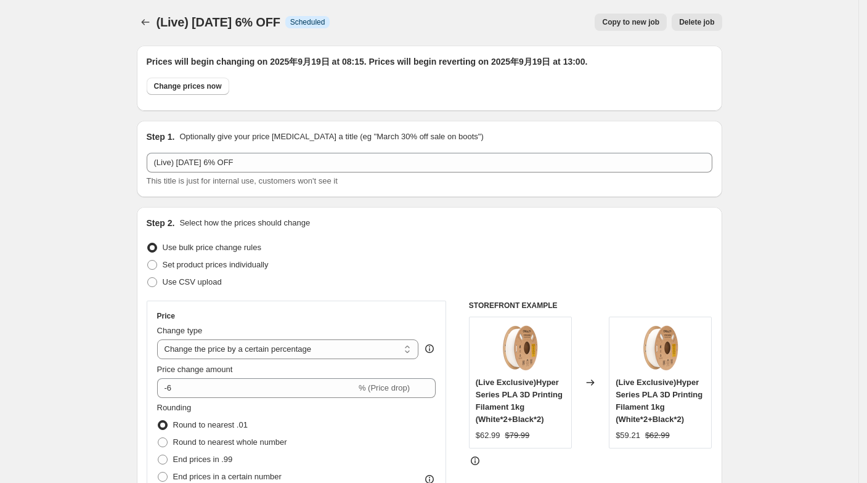
scroll to position [0, 0]
click at [150, 24] on icon "Price change jobs" at bounding box center [145, 23] width 12 height 12
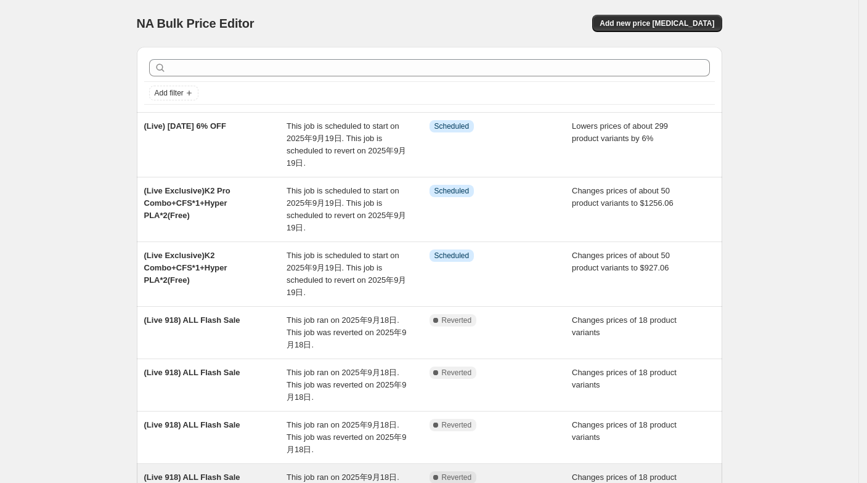
scroll to position [309, 0]
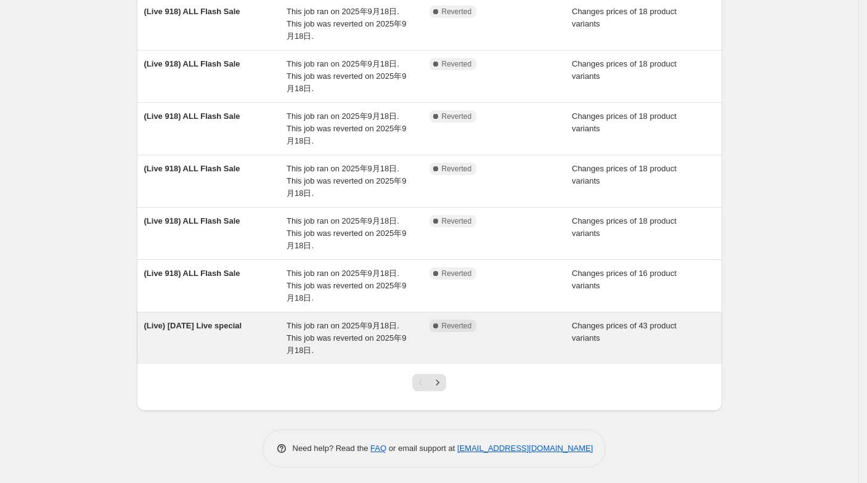
click at [304, 327] on span "This job ran on 2025年9月18日. This job was reverted on 2025年9月18日." at bounding box center [347, 338] width 120 height 34
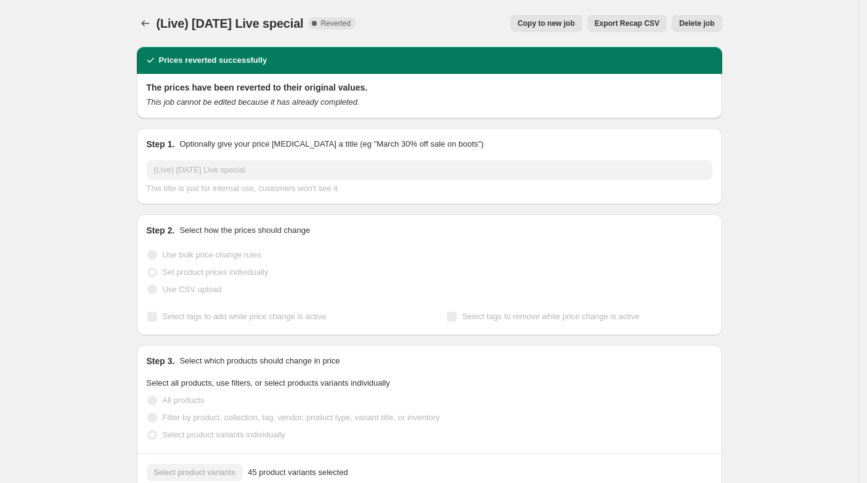
click at [563, 24] on span "Copy to new job" at bounding box center [546, 23] width 57 height 10
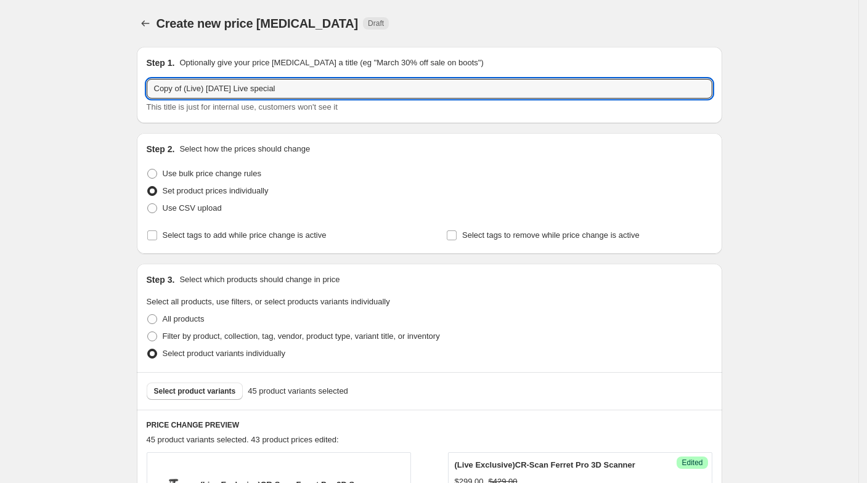
drag, startPoint x: 186, startPoint y: 83, endPoint x: 120, endPoint y: 92, distance: 67.1
type input "(Live) [DATE] Live special"
drag, startPoint x: 117, startPoint y: 93, endPoint x: 124, endPoint y: 92, distance: 6.8
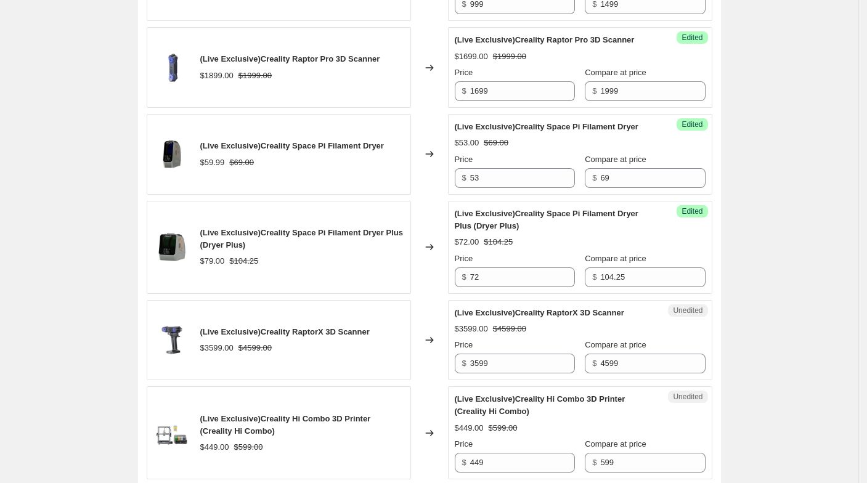
scroll to position [958, 0]
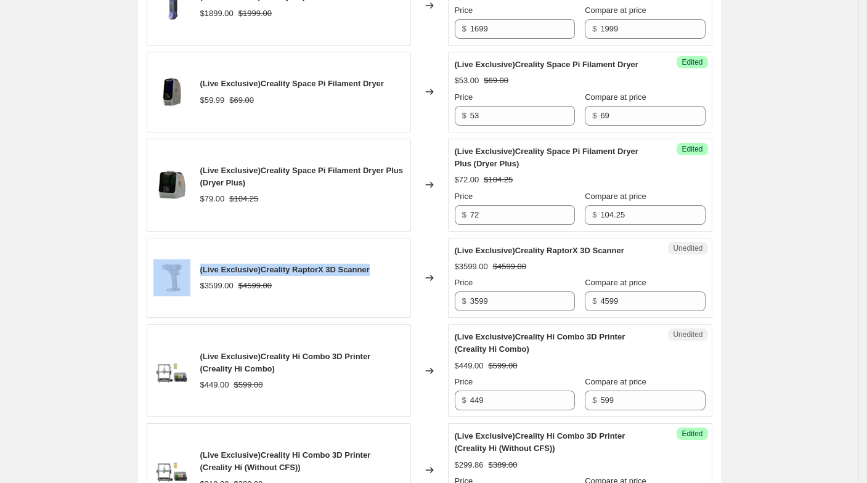
drag, startPoint x: 197, startPoint y: 289, endPoint x: 370, endPoint y: 290, distance: 172.6
click at [370, 290] on div "(Live Exclusive)Creality RaptorX 3D Scanner $3599.00 $4599.00" at bounding box center [279, 278] width 264 height 81
copy div "(Live Exclusive)Creality RaptorX 3D Scanner"
click at [332, 274] on div "(Live Exclusive)Creality RaptorX 3D Scanner $3599.00 $4599.00" at bounding box center [279, 278] width 264 height 81
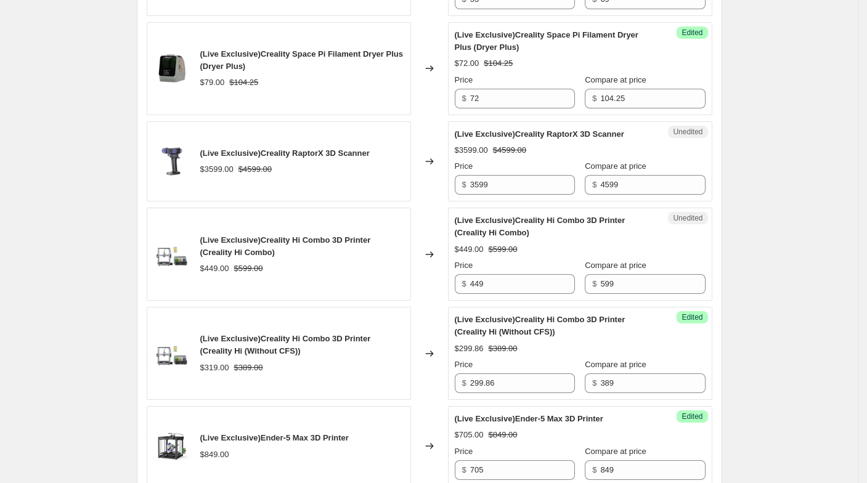
scroll to position [1095, 0]
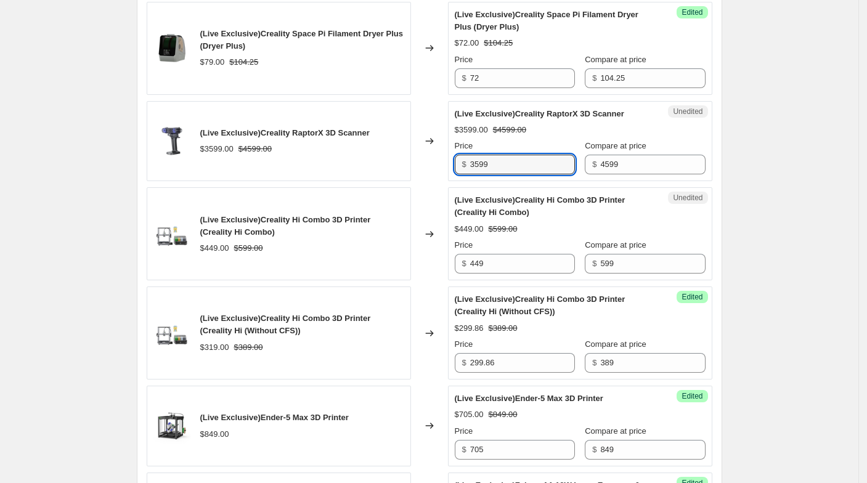
drag, startPoint x: 507, startPoint y: 182, endPoint x: 465, endPoint y: 184, distance: 41.4
click at [465, 174] on div "$ 3599" at bounding box center [515, 165] width 120 height 20
type input "3499"
click at [389, 255] on div "$449.00 $599.00" at bounding box center [302, 248] width 204 height 12
click at [386, 239] on div "(Live Exclusive)Creality Hi Combo 3D Printer (Creality Hi Combo)" at bounding box center [302, 226] width 204 height 25
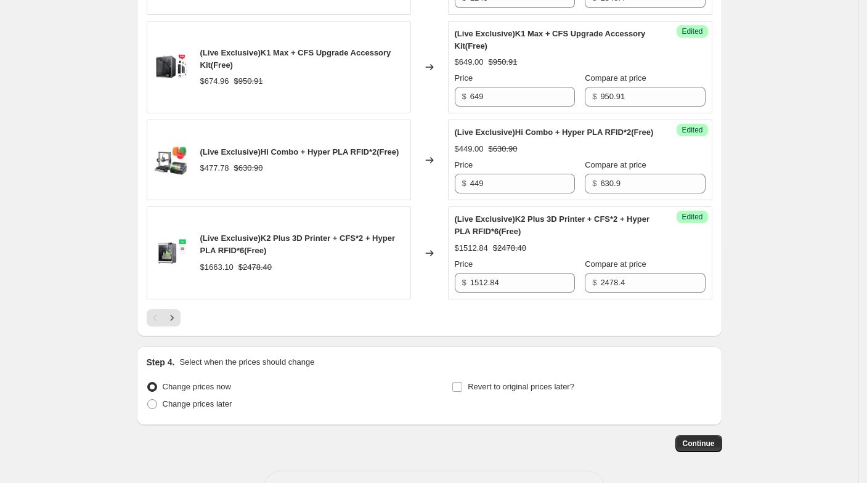
scroll to position [2127, 0]
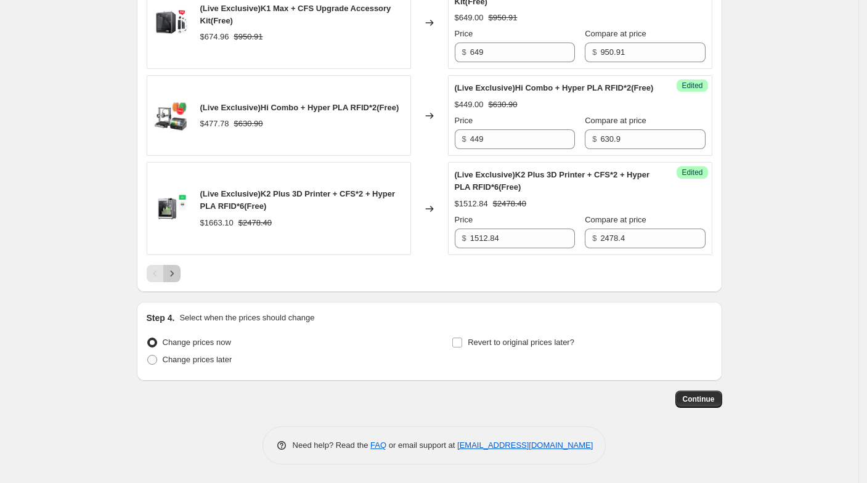
click at [178, 276] on icon "Next" at bounding box center [172, 273] width 12 height 12
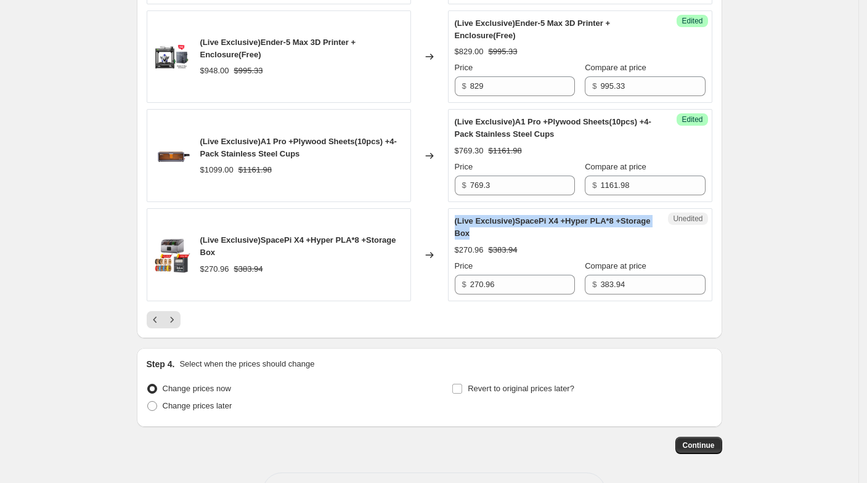
drag, startPoint x: 457, startPoint y: 214, endPoint x: 533, endPoint y: 227, distance: 76.4
click at [533, 227] on div "Unedited (Live Exclusive)SpacePi X4 +Hyper PLA*8 +Storage Box $270.96 $383.94 P…" at bounding box center [580, 254] width 264 height 93
click at [533, 227] on div "(Live Exclusive)SpacePi X4 +Hyper PLA*8 +Storage Box" at bounding box center [556, 227] width 202 height 25
click at [181, 316] on button "Next" at bounding box center [171, 319] width 17 height 17
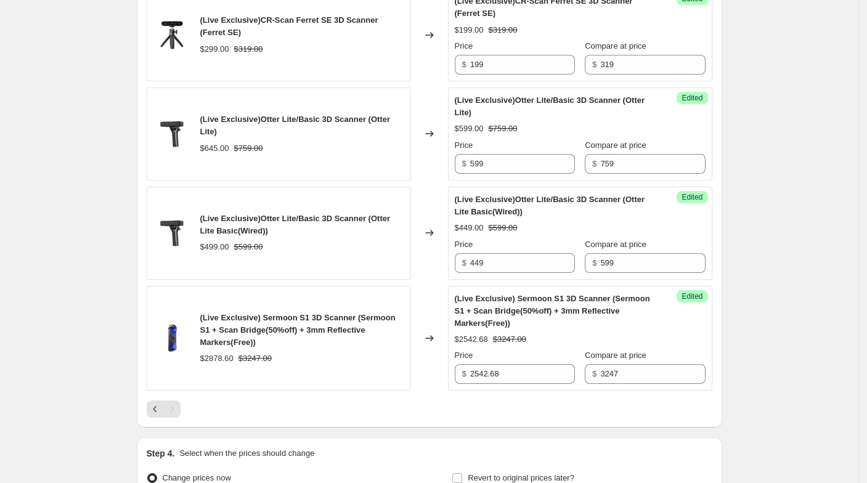
scroll to position [683, 0]
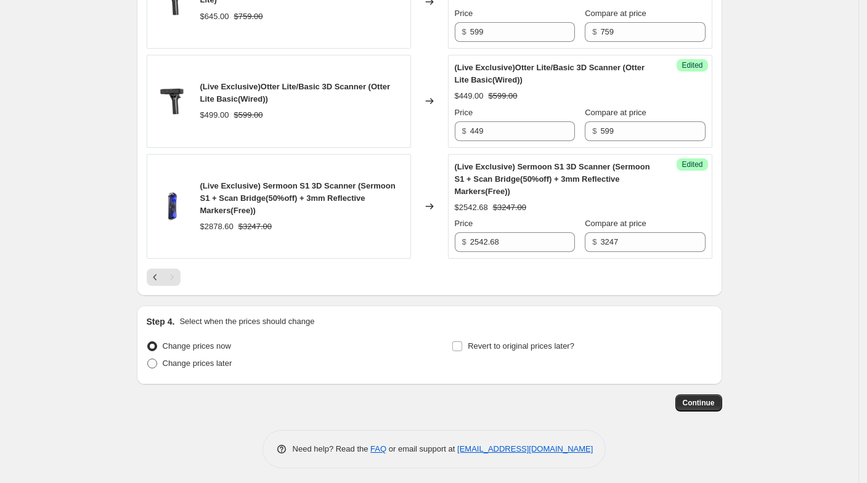
click at [163, 360] on label "Change prices later" at bounding box center [190, 363] width 86 height 17
click at [148, 359] on input "Change prices later" at bounding box center [147, 359] width 1 height 1
radio input "true"
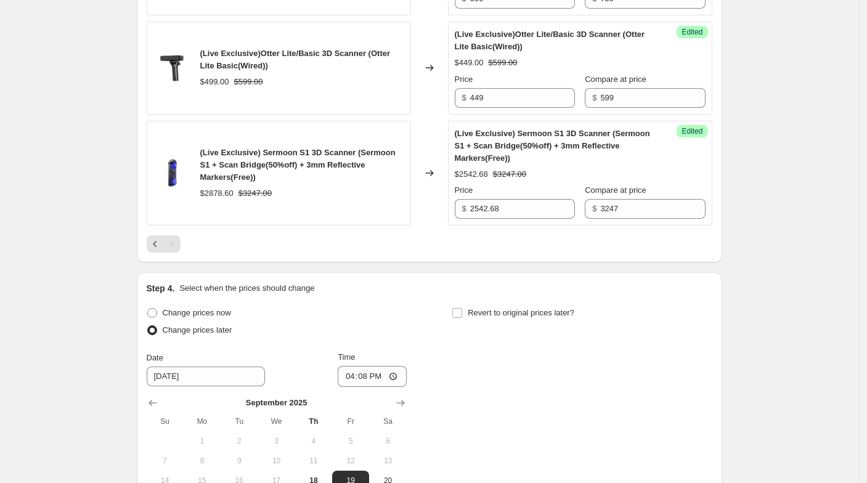
scroll to position [820, 0]
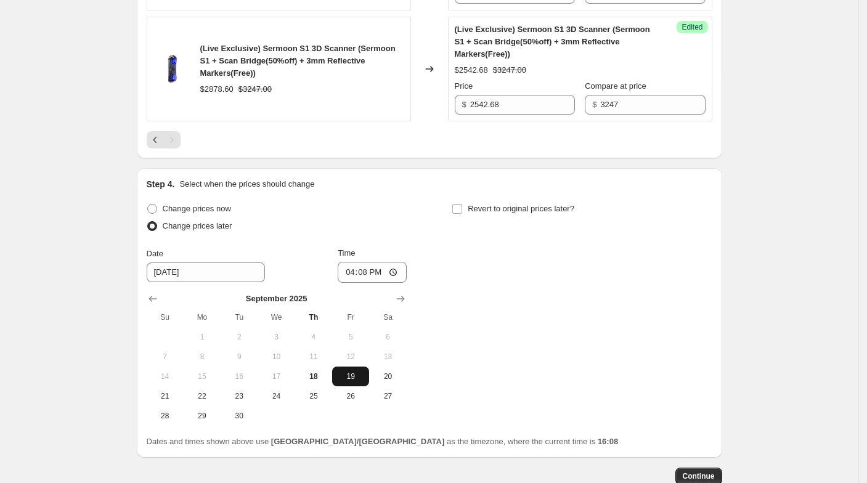
click at [347, 367] on button "19" at bounding box center [350, 377] width 37 height 20
click at [368, 267] on input "16:08" at bounding box center [372, 272] width 69 height 21
type input "08:15"
click at [473, 210] on span "Revert to original prices later?" at bounding box center [521, 208] width 107 height 9
click at [462, 210] on input "Revert to original prices later?" at bounding box center [457, 209] width 10 height 10
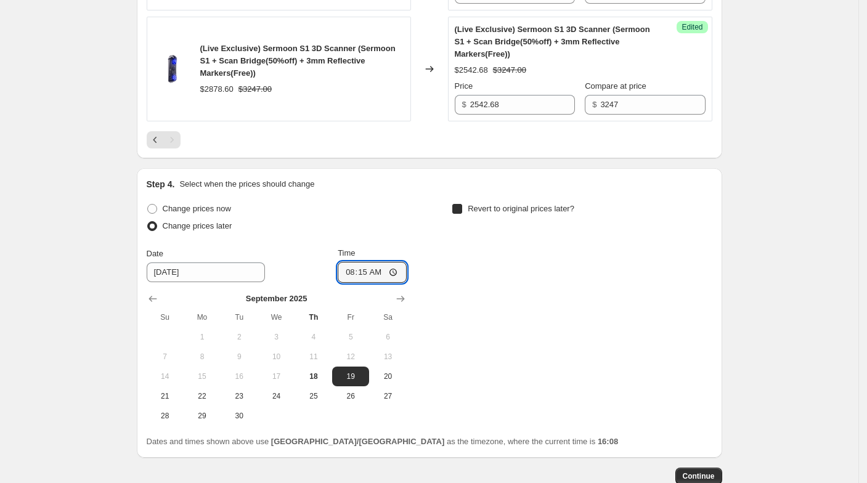
checkbox input "true"
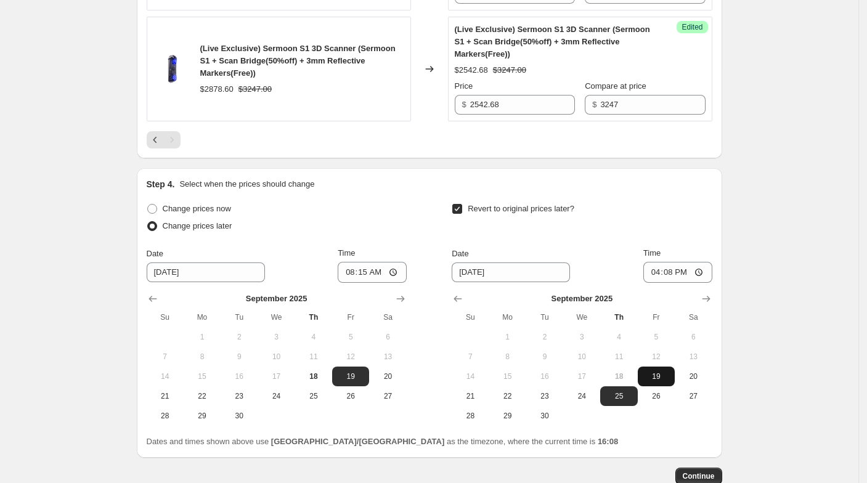
click at [653, 375] on span "19" at bounding box center [656, 377] width 27 height 10
type input "[DATE]"
click at [673, 273] on input "16:08" at bounding box center [677, 272] width 69 height 21
type input "13:00"
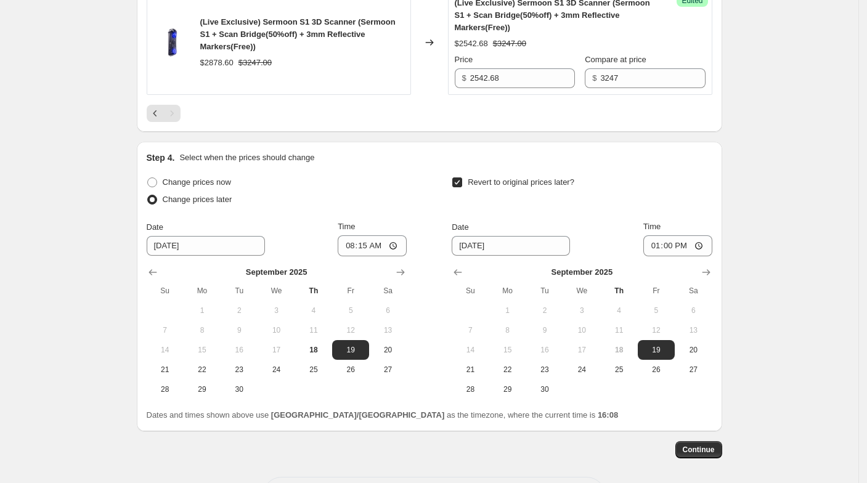
scroll to position [889, 0]
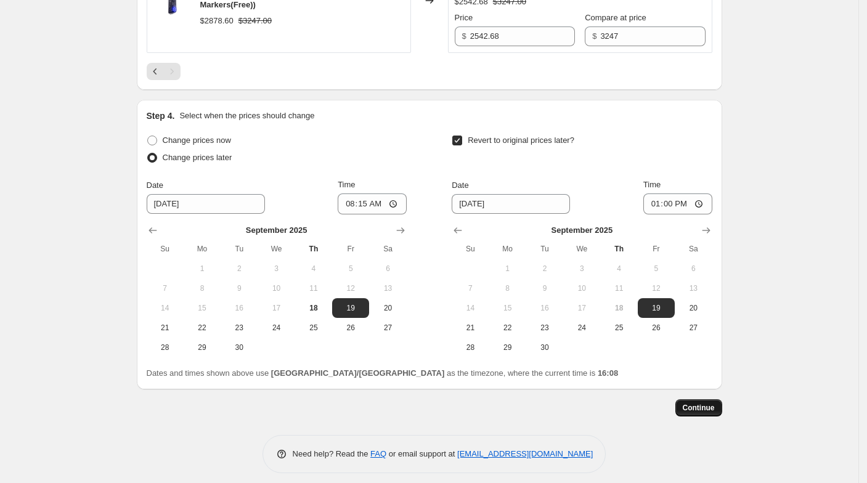
click at [712, 409] on span "Continue" at bounding box center [699, 408] width 32 height 10
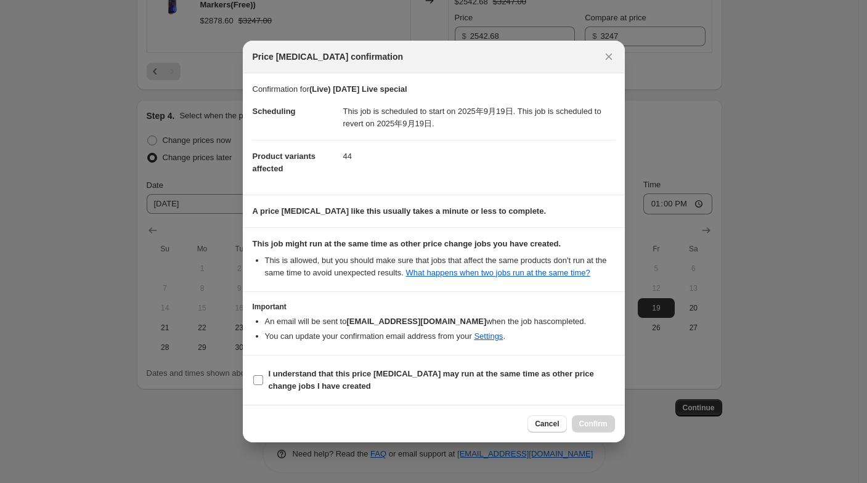
click at [512, 371] on b "I understand that this price [MEDICAL_DATA] may run at the same time as other p…" at bounding box center [431, 380] width 325 height 22
click at [263, 375] on input "I understand that this price [MEDICAL_DATA] may run at the same time as other p…" at bounding box center [258, 380] width 10 height 10
checkbox input "true"
click at [599, 419] on span "Confirm" at bounding box center [593, 424] width 28 height 10
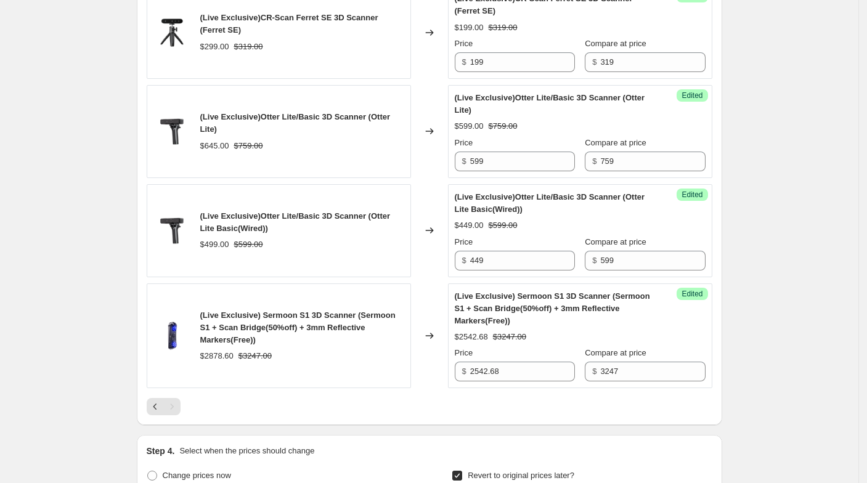
scroll to position [627, 0]
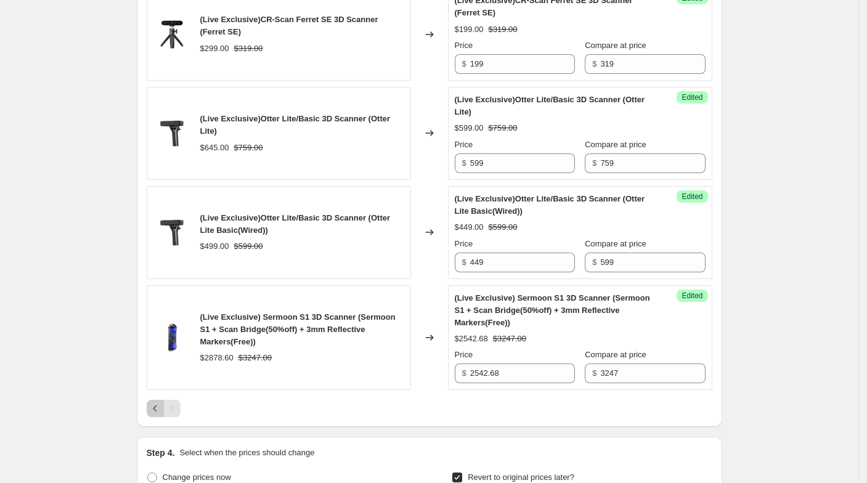
click at [161, 406] on icon "Previous" at bounding box center [155, 408] width 12 height 12
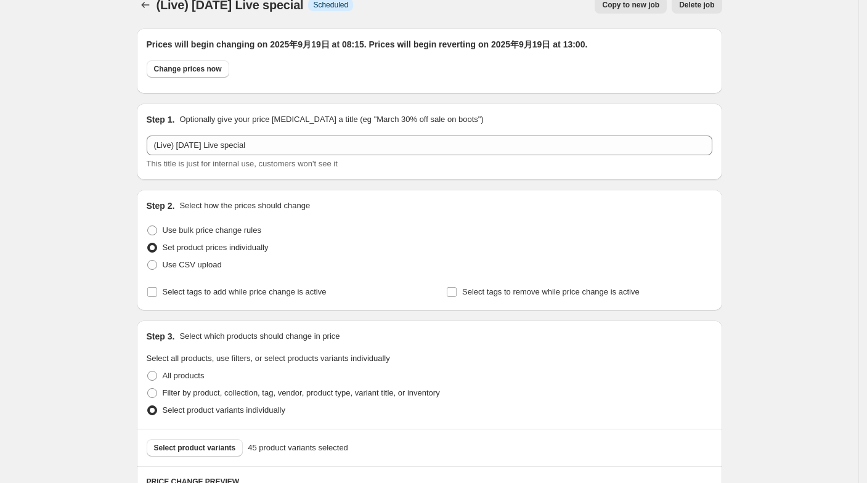
scroll to position [0, 0]
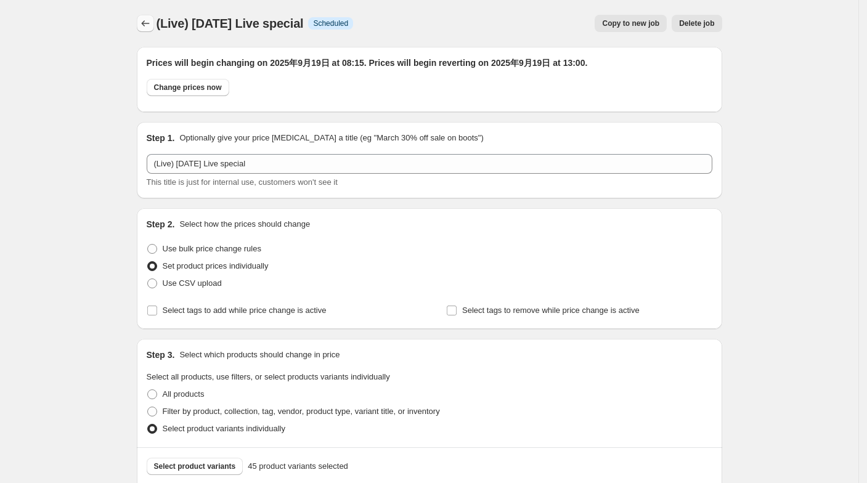
click at [149, 18] on icon "Price change jobs" at bounding box center [145, 23] width 12 height 12
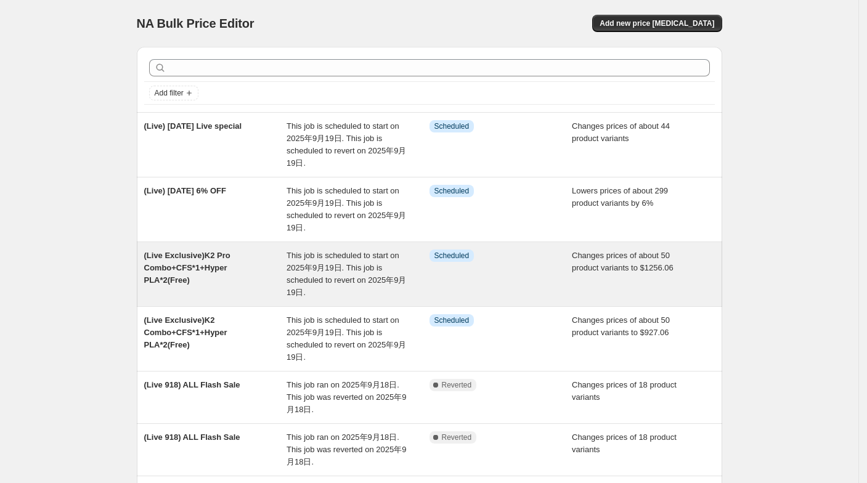
scroll to position [321, 0]
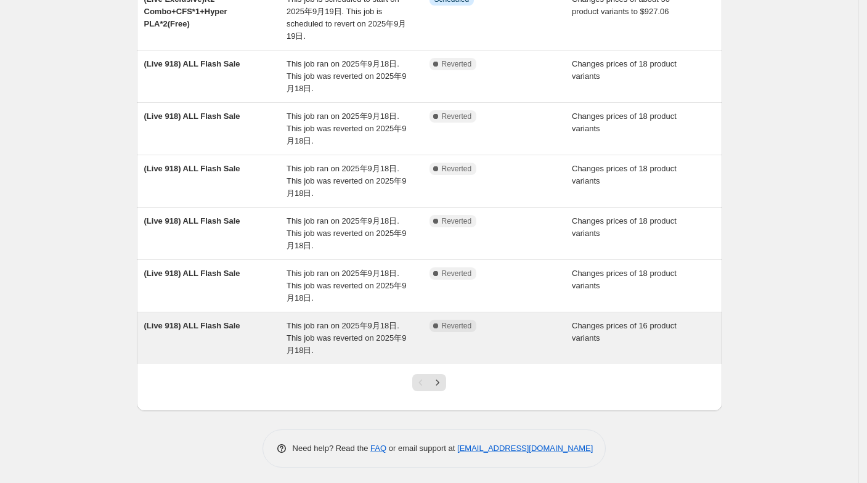
click at [270, 338] on div "(Live 918) ALL Flash Sale" at bounding box center [215, 338] width 143 height 37
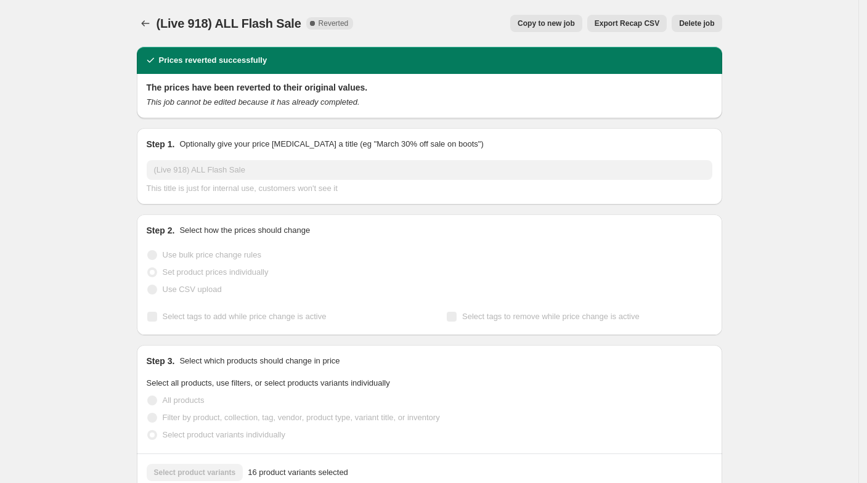
click at [552, 28] on span "Copy to new job" at bounding box center [546, 23] width 57 height 10
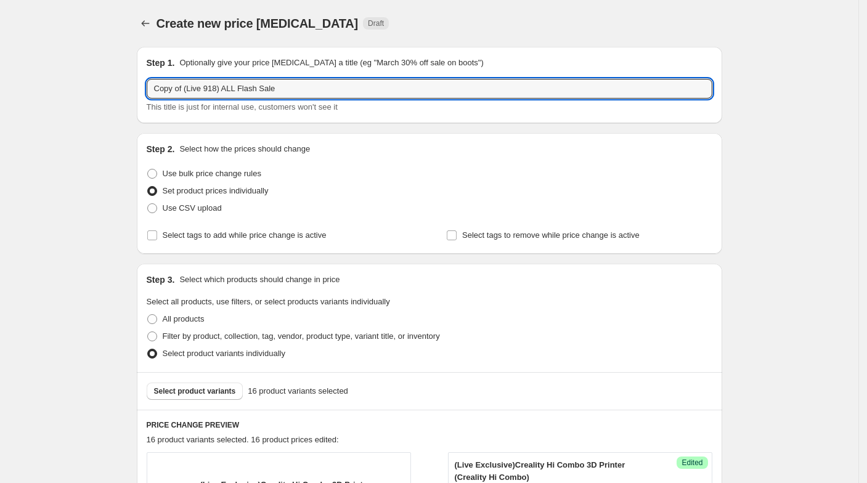
drag, startPoint x: 185, startPoint y: 89, endPoint x: 91, endPoint y: 90, distance: 93.7
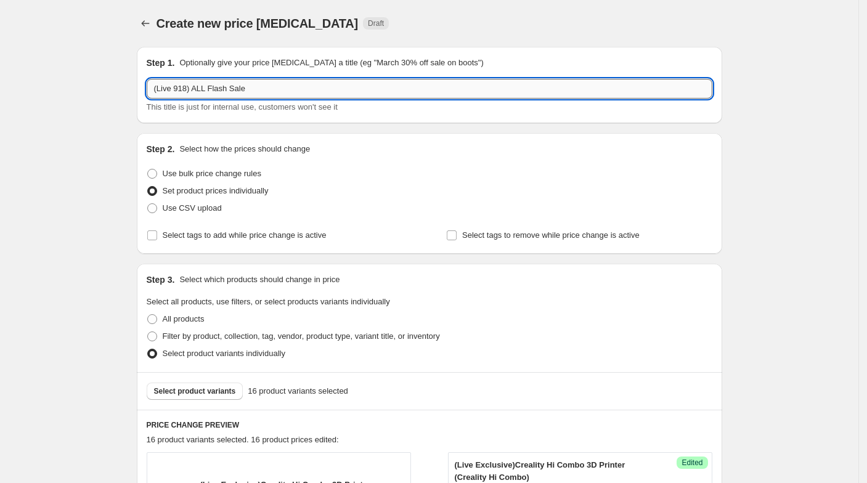
click at [185, 89] on input "(Live 918) ALL Flash Sale" at bounding box center [430, 89] width 566 height 20
type input "(Live 919) ALL Flash Sale"
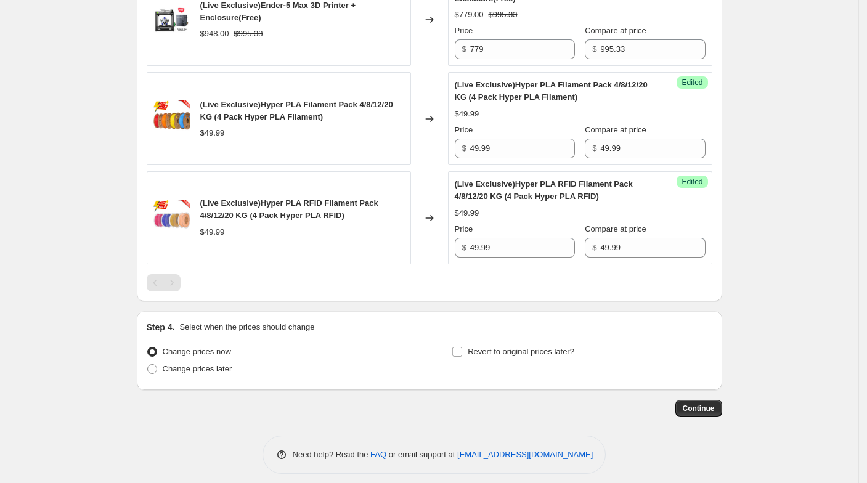
scroll to position [1757, 0]
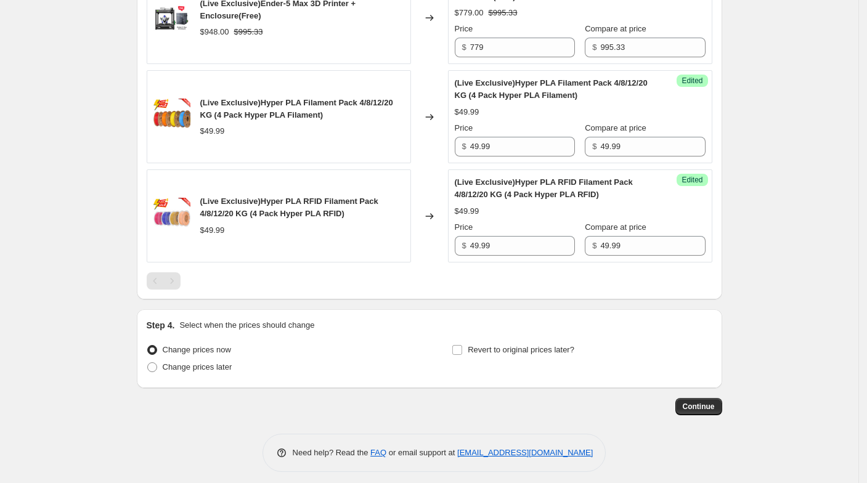
click at [207, 370] on div "Change prices now Change prices later" at bounding box center [277, 359] width 260 height 37
click at [226, 365] on span "Change prices later" at bounding box center [198, 367] width 70 height 12
click at [148, 363] on input "Change prices later" at bounding box center [147, 362] width 1 height 1
radio input "true"
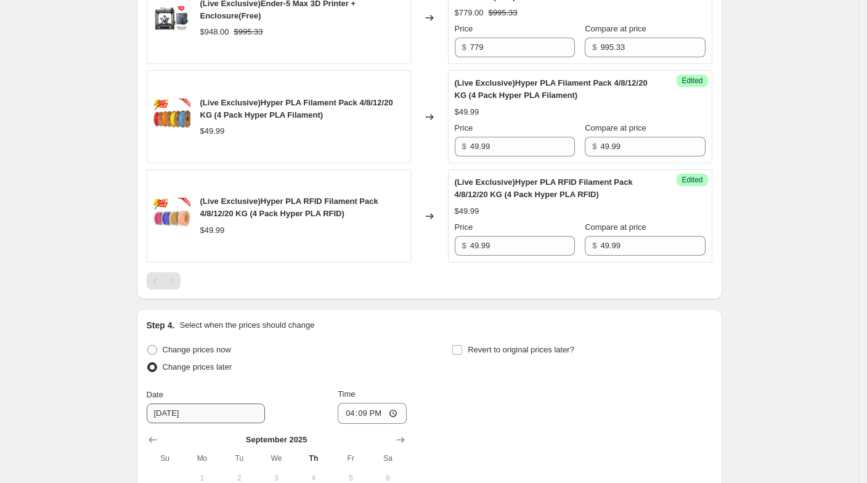
scroll to position [1967, 0]
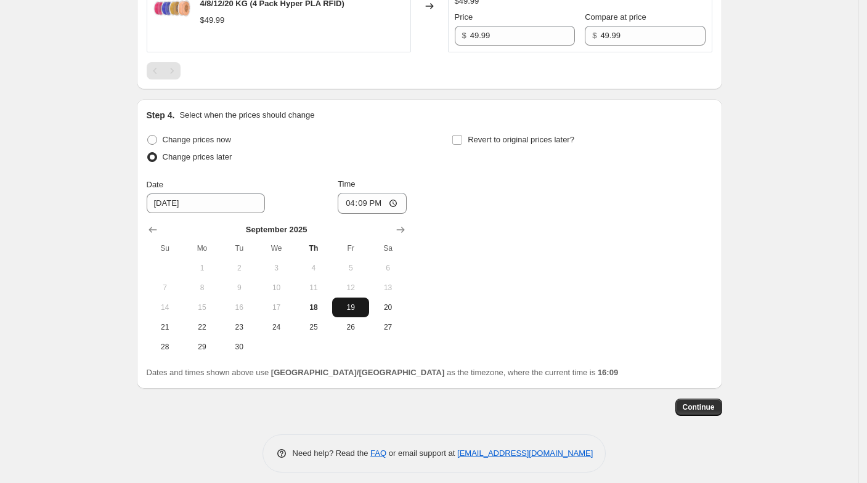
click at [354, 304] on span "19" at bounding box center [350, 308] width 27 height 10
click at [370, 199] on input "16:09" at bounding box center [372, 203] width 69 height 21
click at [459, 189] on div "Change prices now Change prices later Date [DATE] Time 13:00 [DATE] Su Mo Tu We…" at bounding box center [430, 244] width 566 height 226
click at [370, 193] on input "13:00" at bounding box center [372, 203] width 69 height 21
type input "10:00"
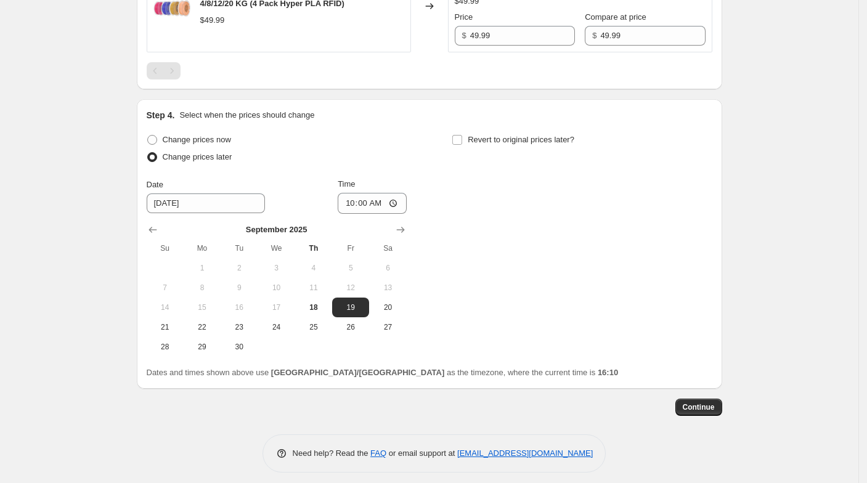
click at [470, 187] on div "Change prices now Change prices later Date [DATE] Time 10:00 [DATE] Su Mo Tu We…" at bounding box center [430, 244] width 566 height 226
click at [488, 118] on div "Step 4. Select when the prices should change Change prices now Change prices la…" at bounding box center [430, 244] width 566 height 270
click at [482, 131] on label "Revert to original prices later?" at bounding box center [513, 139] width 123 height 17
click at [462, 135] on input "Revert to original prices later?" at bounding box center [457, 140] width 10 height 10
checkbox input "true"
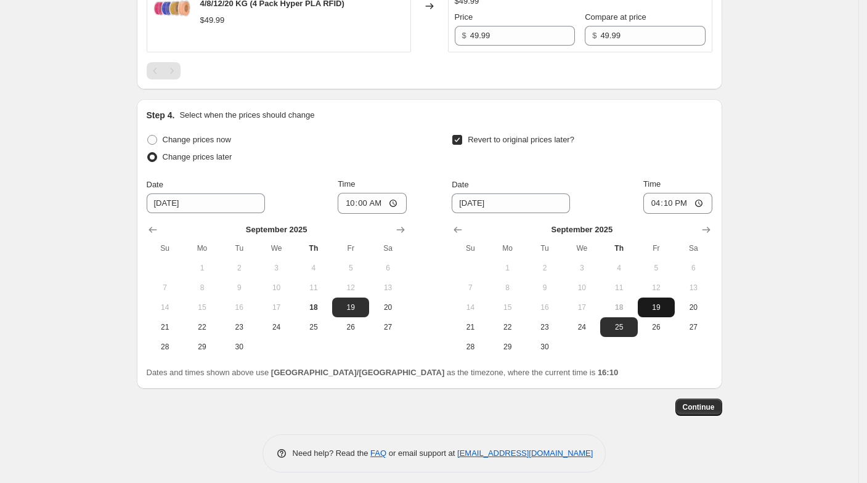
click at [653, 303] on span "19" at bounding box center [656, 308] width 27 height 10
type input "[DATE]"
click at [672, 199] on input "16:10" at bounding box center [677, 203] width 69 height 21
type input "10:15"
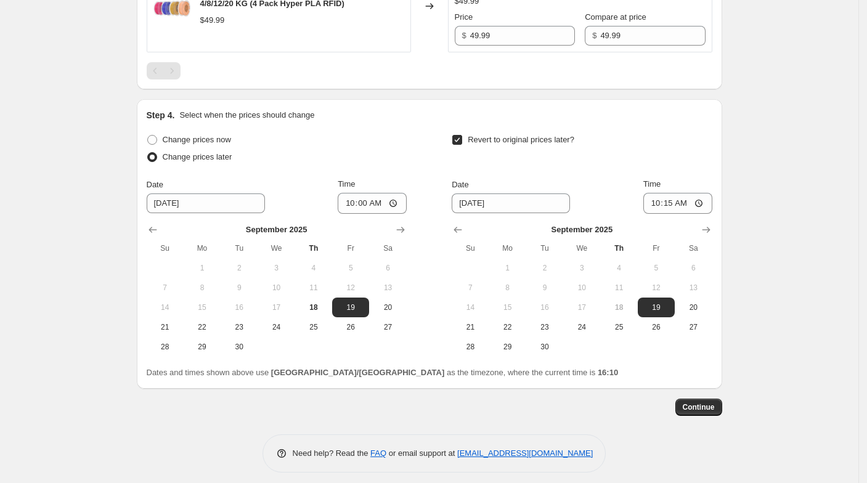
drag, startPoint x: 708, startPoint y: 394, endPoint x: 709, endPoint y: 378, distance: 15.5
click at [709, 399] on button "Continue" at bounding box center [699, 407] width 47 height 17
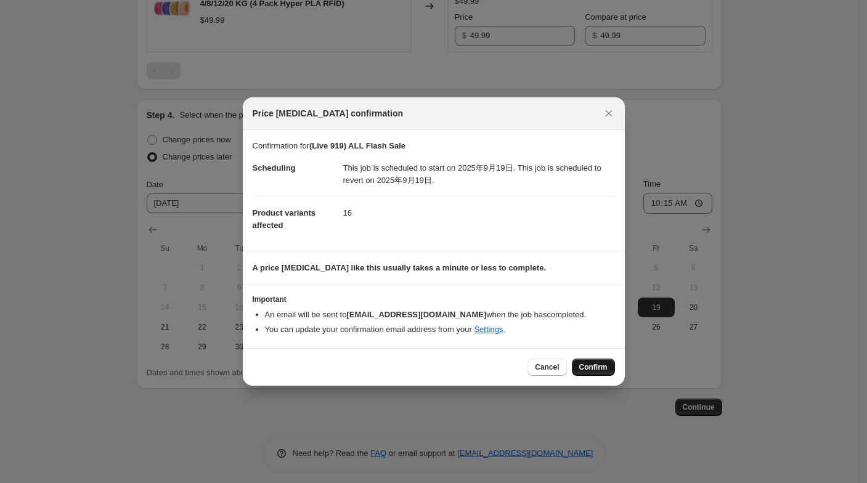
click at [581, 369] on span "Confirm" at bounding box center [593, 367] width 28 height 10
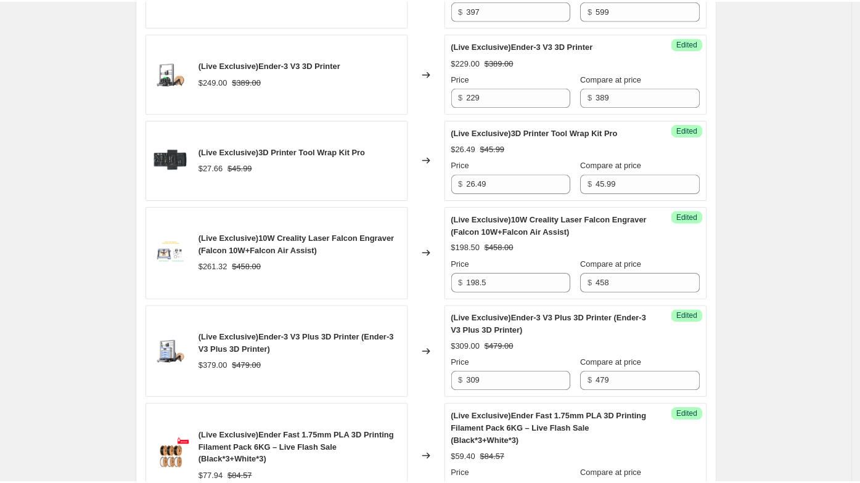
scroll to position [529, 0]
